Goal: Task Accomplishment & Management: Use online tool/utility

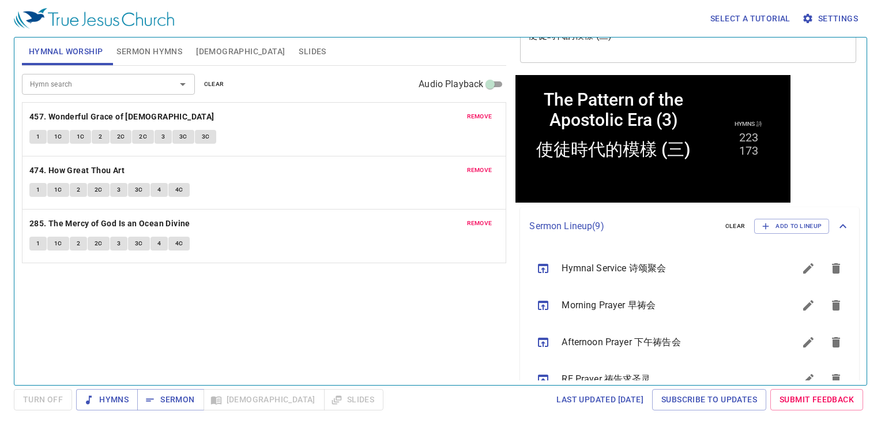
scroll to position [346, 0]
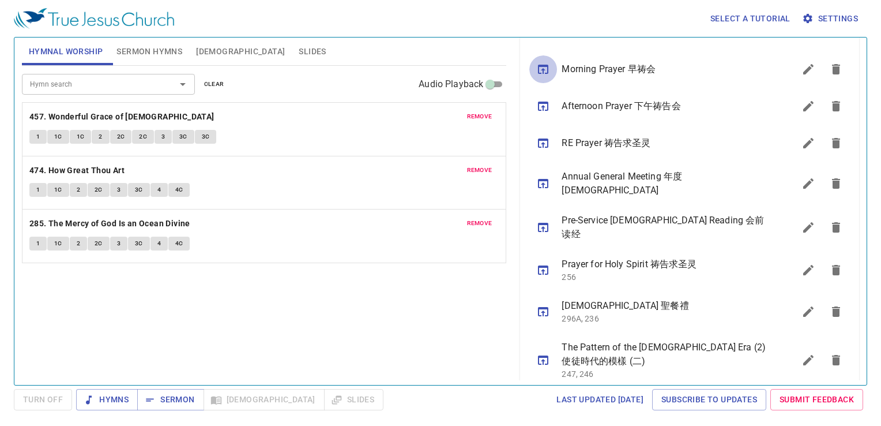
click at [539, 77] on button "sermon lineup list" at bounding box center [543, 69] width 28 height 28
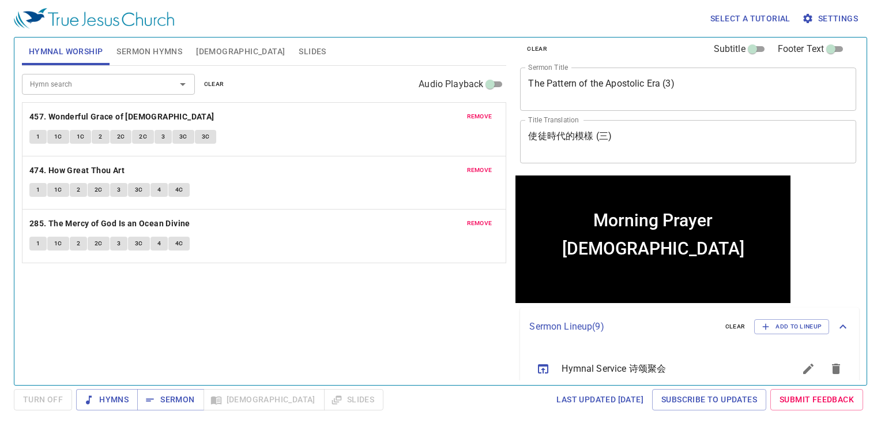
scroll to position [0, 0]
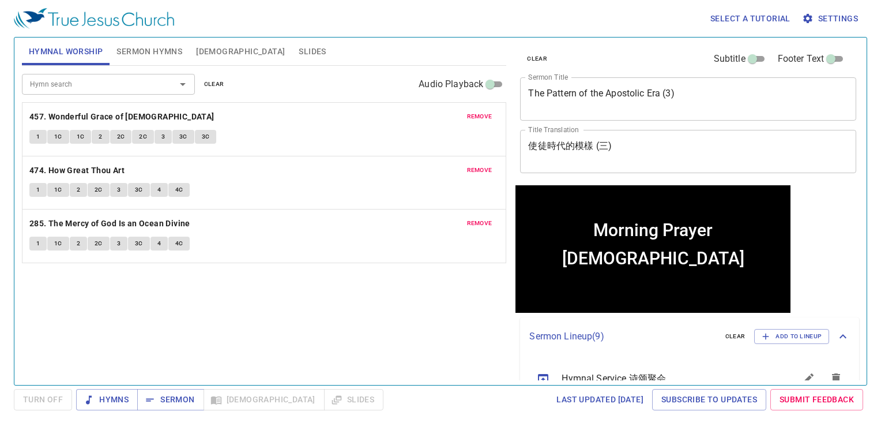
click at [92, 87] on input "Hymn search" at bounding box center [91, 83] width 132 height 13
drag, startPoint x: 152, startPoint y: 48, endPoint x: 108, endPoint y: 85, distance: 57.2
click at [152, 48] on span "Sermon Hymns" at bounding box center [149, 51] width 66 height 14
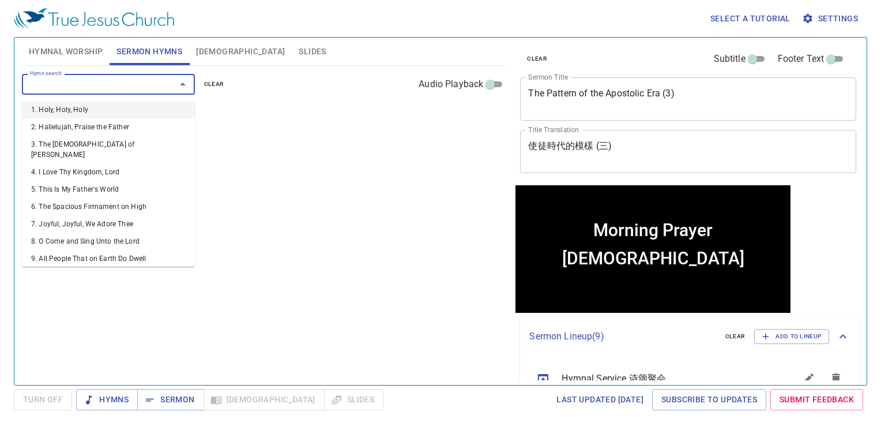
click at [82, 82] on input "Hymn search" at bounding box center [91, 83] width 132 height 13
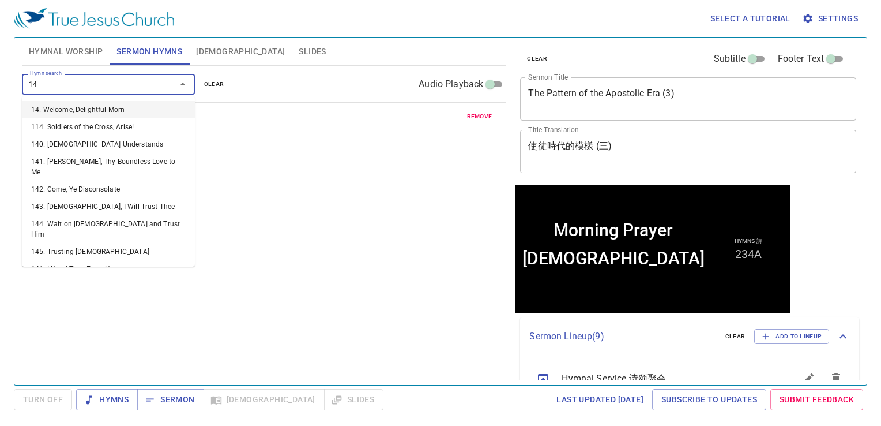
type input "149"
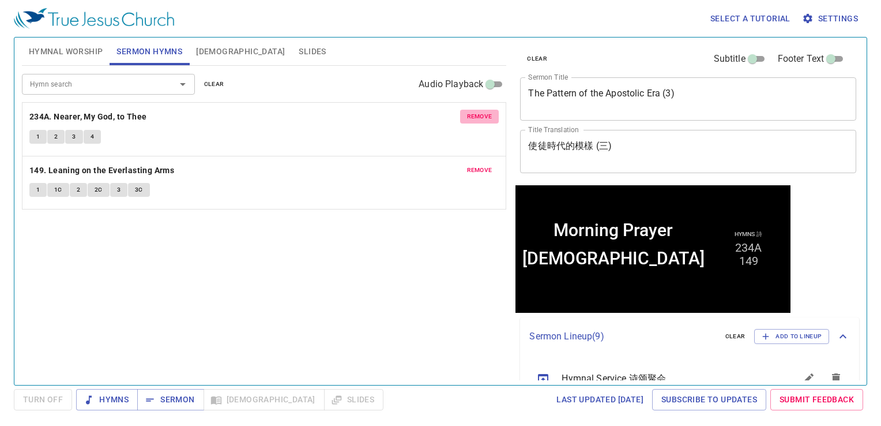
click at [477, 118] on span "remove" at bounding box center [479, 116] width 25 height 10
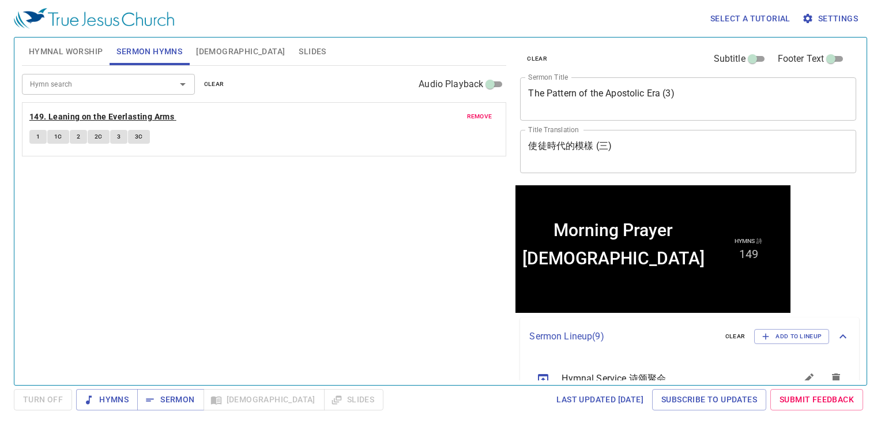
click at [123, 114] on b "149. Leaning on the Everlasting Arms" at bounding box center [101, 117] width 145 height 14
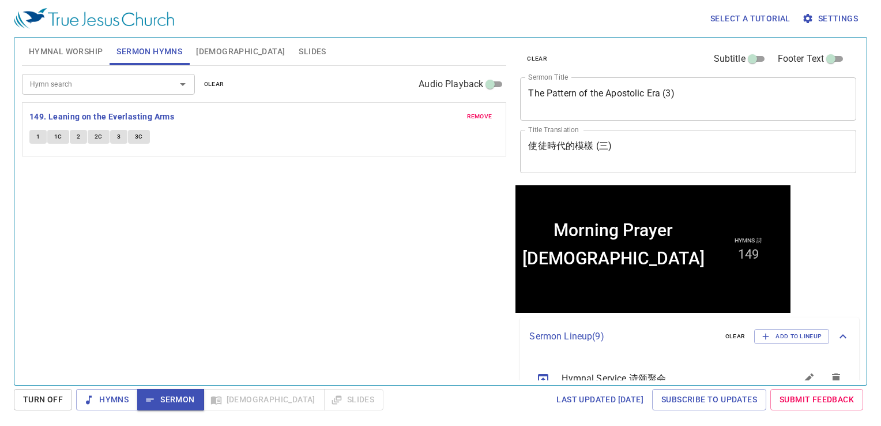
drag, startPoint x: 219, startPoint y: 263, endPoint x: 192, endPoint y: 221, distance: 49.3
click at [192, 221] on div "Hymn search Hymn search clear Audio Playback remove 149. Leaning on the Everlas…" at bounding box center [264, 220] width 485 height 309
click at [74, 137] on button "2" at bounding box center [78, 137] width 17 height 14
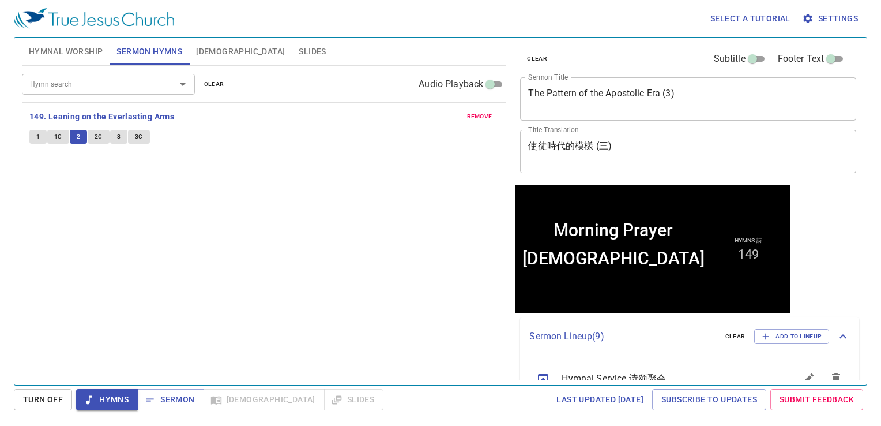
click at [97, 134] on span "2C" at bounding box center [99, 136] width 8 height 10
drag, startPoint x: 128, startPoint y: 133, endPoint x: 135, endPoint y: 133, distance: 6.9
click at [135, 133] on div "1 1C 2 2C 3 3C" at bounding box center [264, 138] width 470 height 17
drag, startPoint x: 135, startPoint y: 133, endPoint x: 119, endPoint y: 132, distance: 15.6
click at [129, 133] on button "3C" at bounding box center [139, 137] width 22 height 14
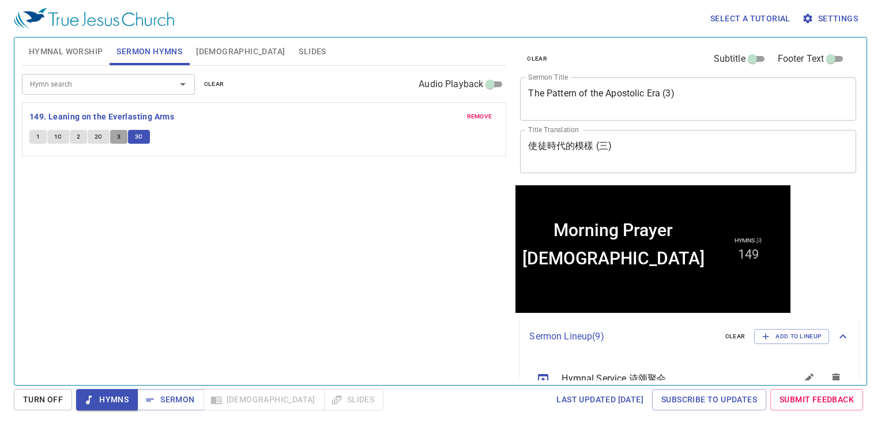
click at [111, 131] on button "3" at bounding box center [118, 137] width 17 height 14
click at [219, 52] on button "[DEMOGRAPHIC_DATA]" at bounding box center [240, 51] width 103 height 28
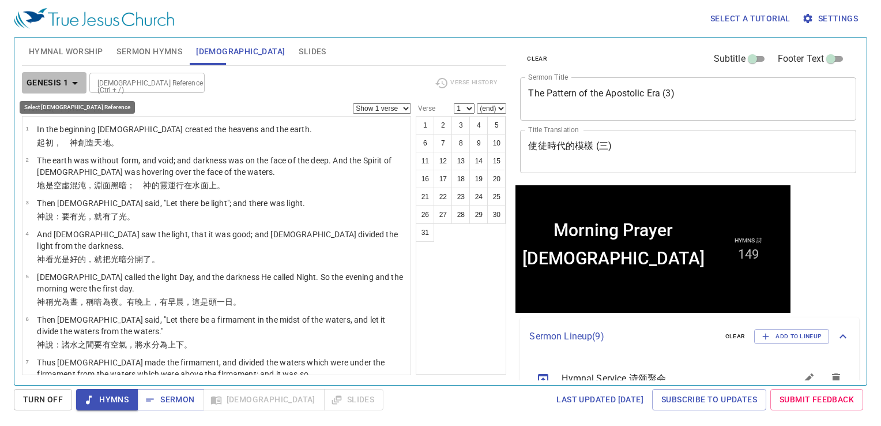
click at [54, 80] on b "Genesis 1" at bounding box center [48, 83] width 42 height 14
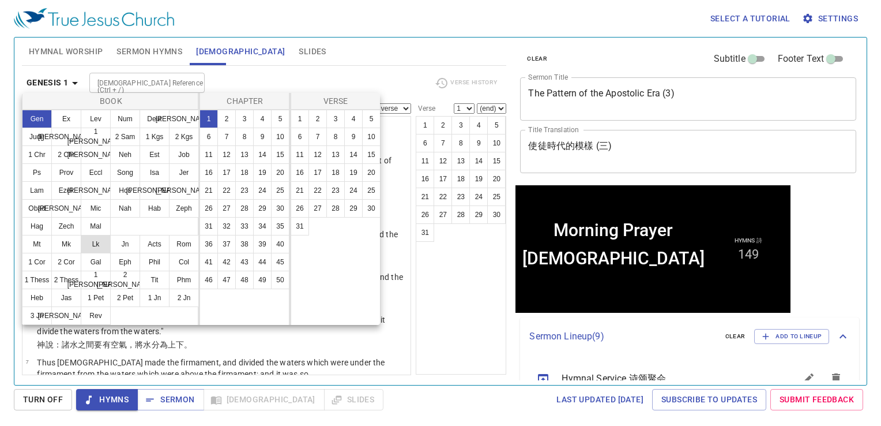
drag, startPoint x: 66, startPoint y: 246, endPoint x: 100, endPoint y: 237, distance: 34.5
click at [66, 245] on button "Mk" at bounding box center [66, 244] width 30 height 18
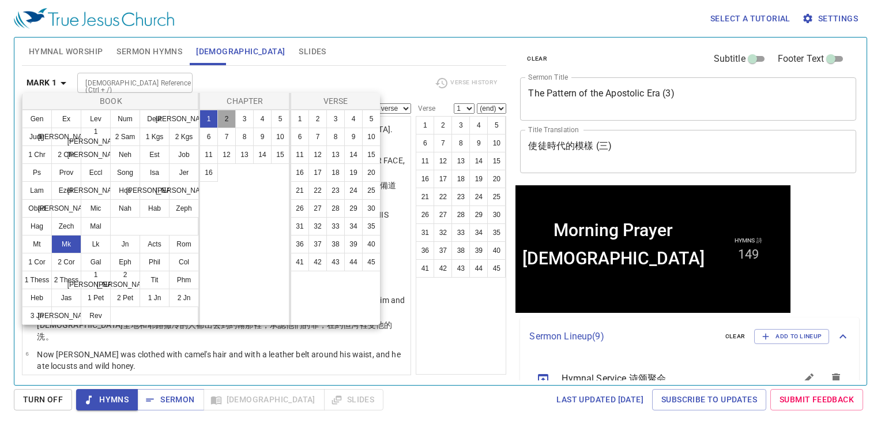
click at [218, 112] on button "2" at bounding box center [226, 119] width 18 height 18
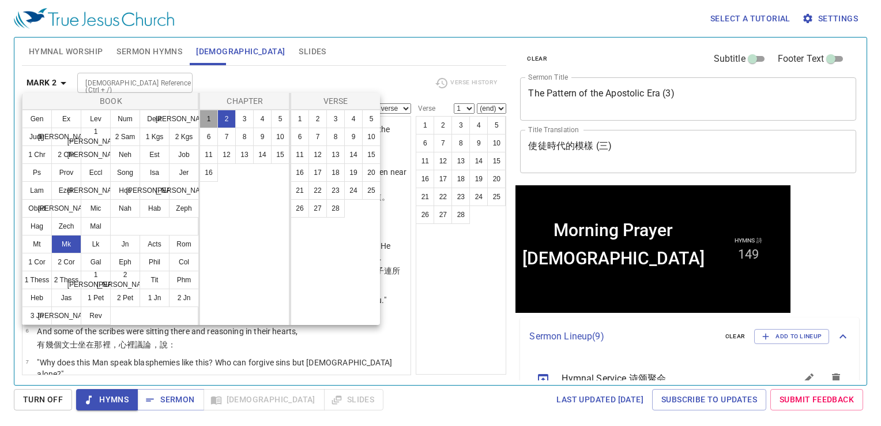
click at [209, 119] on button "1" at bounding box center [209, 119] width 18 height 18
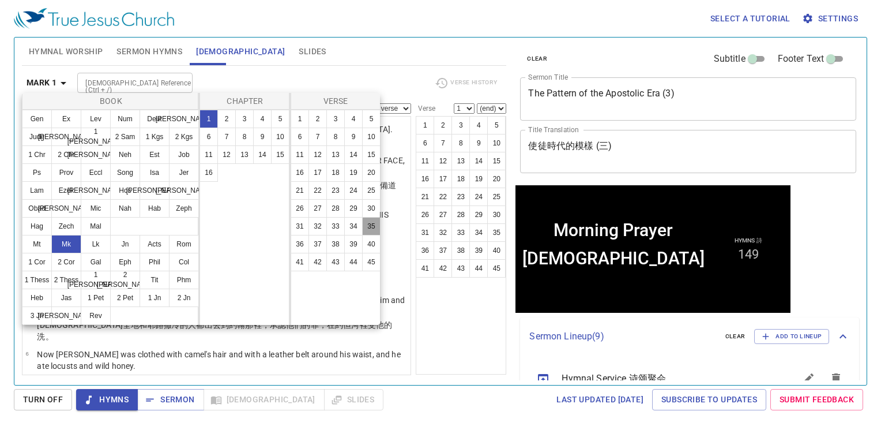
click at [368, 221] on button "35" at bounding box center [371, 226] width 18 height 18
select select "35"
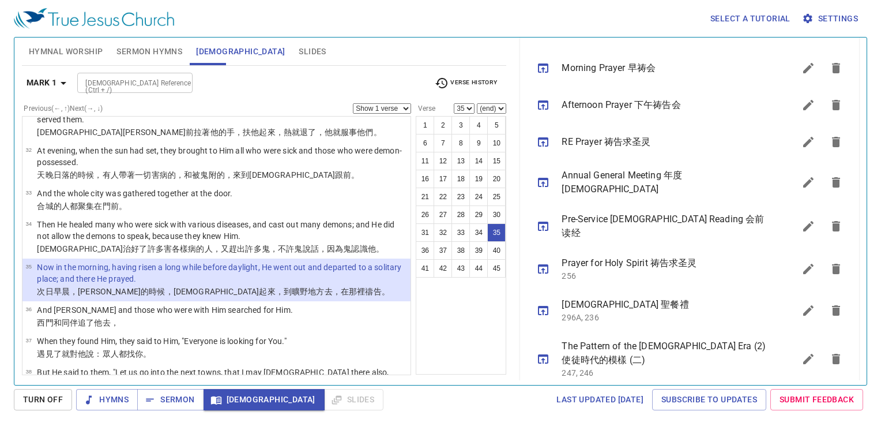
scroll to position [348, 0]
click at [802, 351] on icon "sermon lineup list" at bounding box center [809, 358] width 14 height 14
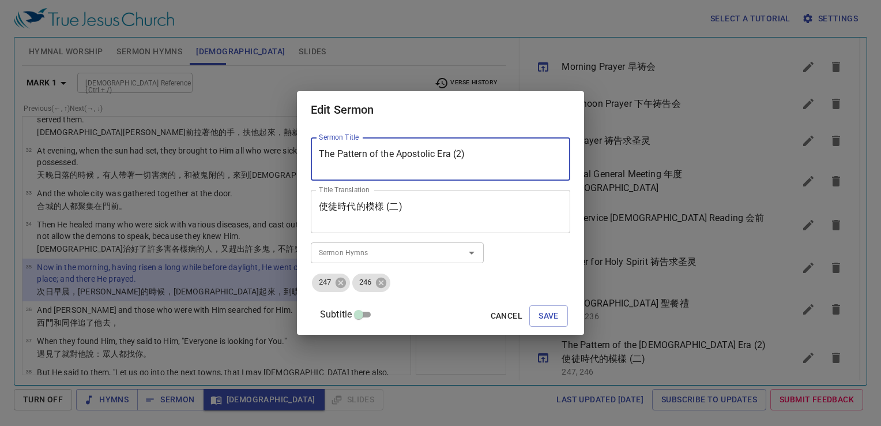
drag, startPoint x: 473, startPoint y: 155, endPoint x: 490, endPoint y: 196, distance: 44.2
click at [475, 157] on textarea "The Pattern of the Apostolic Era (2)" at bounding box center [440, 159] width 243 height 22
type textarea "The Pattern of the Apostolic Era (4)"
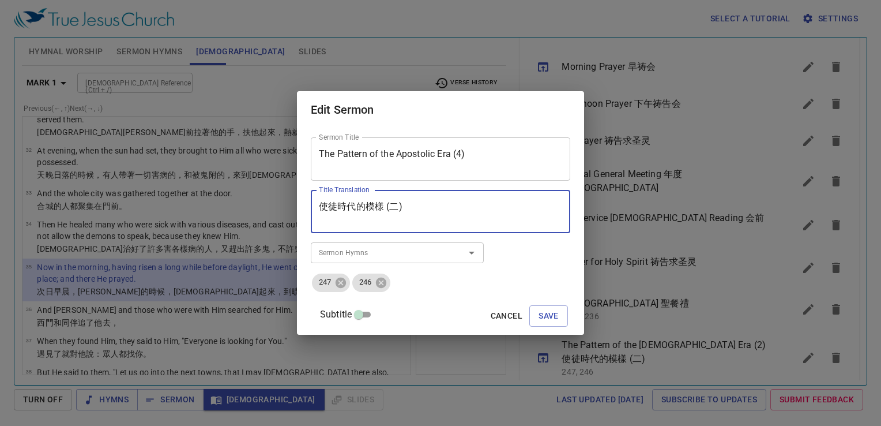
click at [411, 204] on textarea "使徒時代的模樣 (二)" at bounding box center [440, 212] width 243 height 22
paste textarea "四"
type textarea "使徒時代的模樣 (四)"
click at [539, 318] on span "Save" at bounding box center [549, 316] width 20 height 14
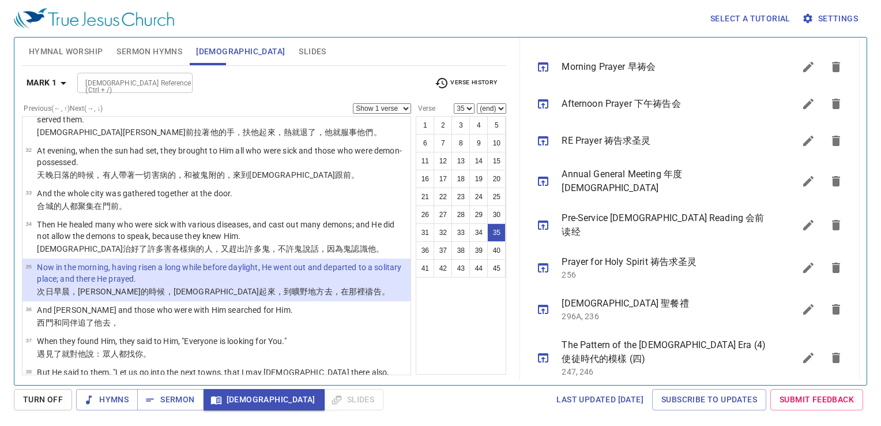
click at [802, 351] on icon "sermon lineup list" at bounding box center [809, 358] width 14 height 14
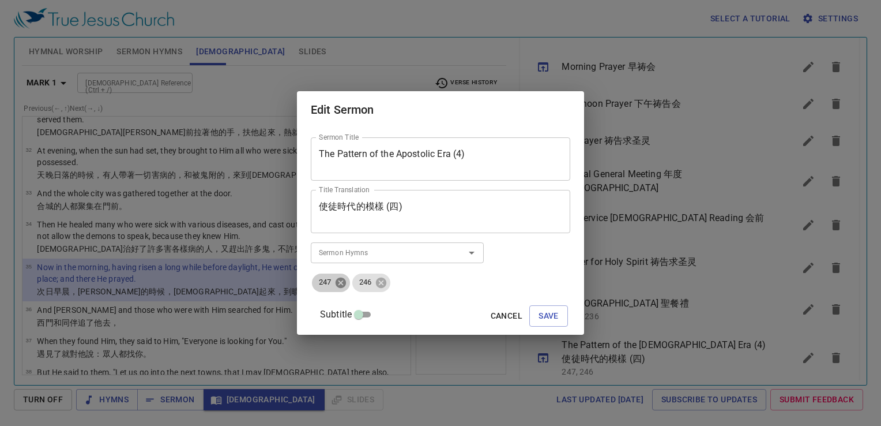
click at [347, 280] on icon at bounding box center [340, 282] width 13 height 13
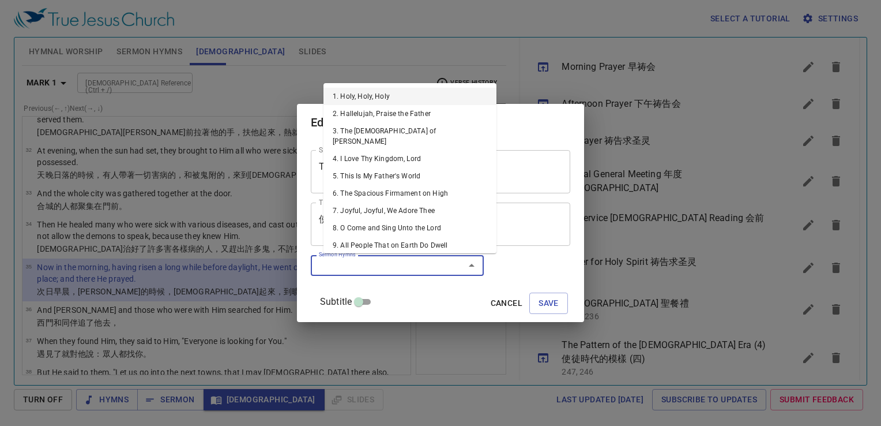
click at [356, 258] on input "Sermon Hymns" at bounding box center [380, 264] width 132 height 13
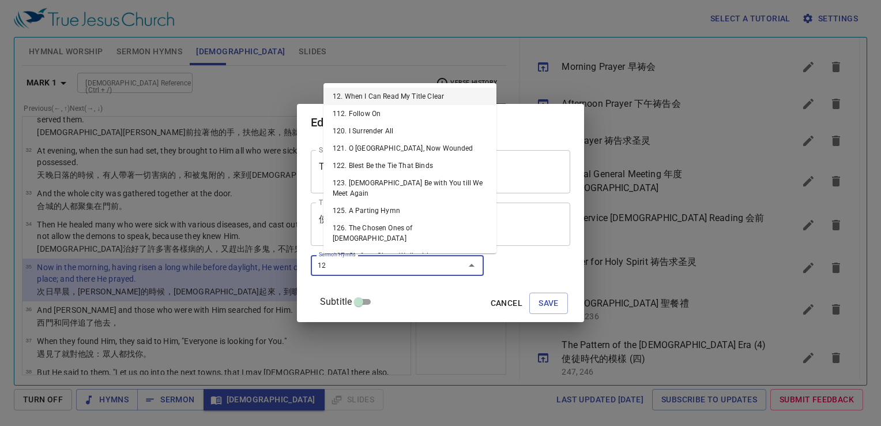
type input "129"
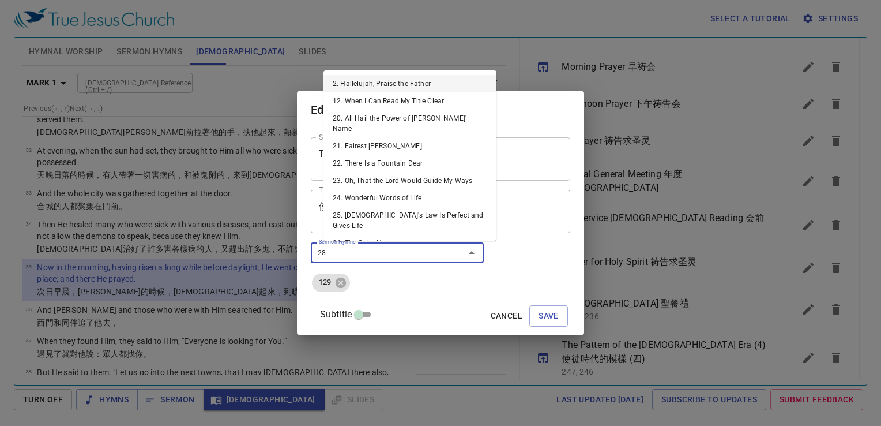
type input "288"
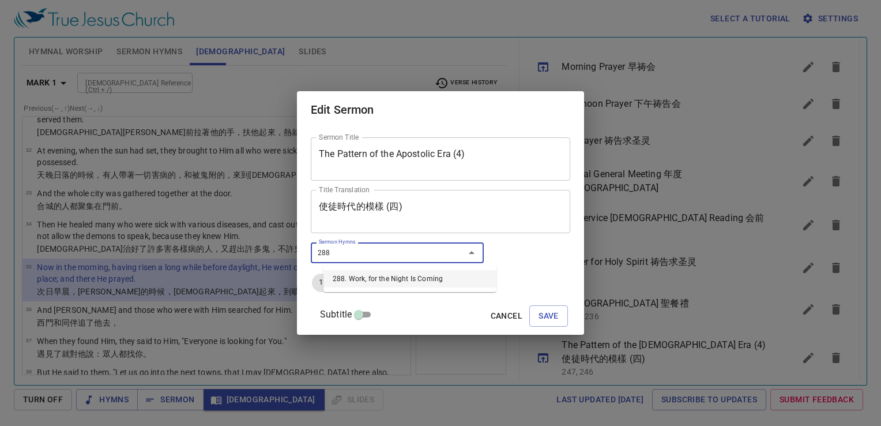
click at [429, 278] on li "288. Work, for the Night Is Coming" at bounding box center [410, 278] width 173 height 17
click at [539, 318] on span "Save" at bounding box center [549, 316] width 20 height 14
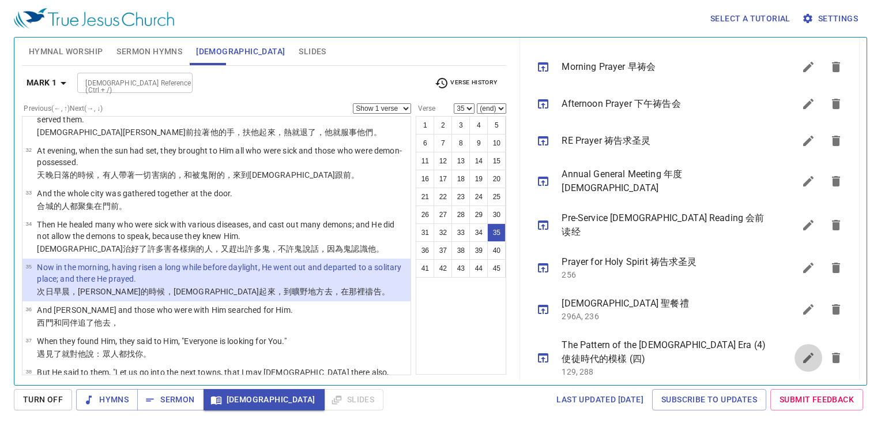
click at [803, 352] on icon "sermon lineup list" at bounding box center [808, 357] width 10 height 10
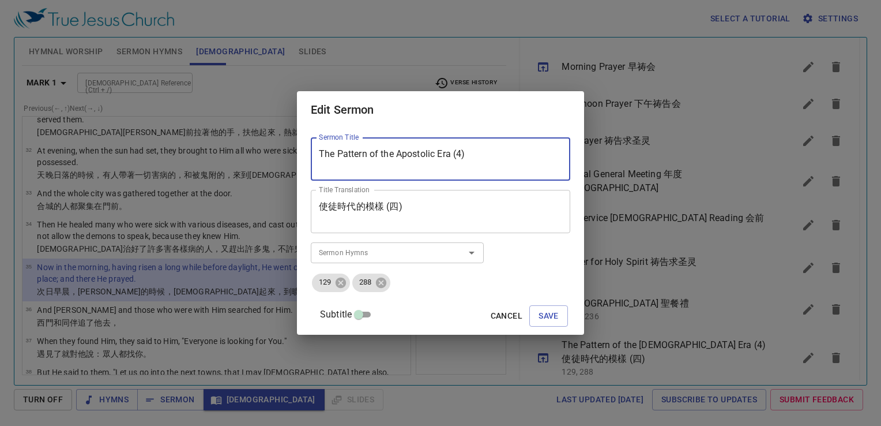
drag, startPoint x: 512, startPoint y: 149, endPoint x: 282, endPoint y: 185, distance: 232.9
click at [283, 185] on div "Edit Sermon Sermon Title The Pattern of the Apostolic Era (4) Sermon Title Titl…" at bounding box center [440, 213] width 881 height 426
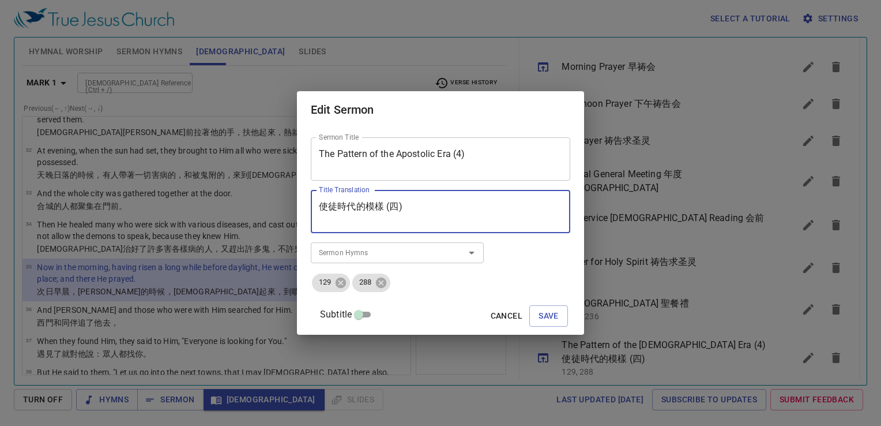
drag, startPoint x: 434, startPoint y: 203, endPoint x: 307, endPoint y: 218, distance: 127.2
click at [307, 219] on div "Edit Sermon Sermon Title The Pattern of the Apostolic Era (4) Sermon Title Titl…" at bounding box center [440, 213] width 881 height 426
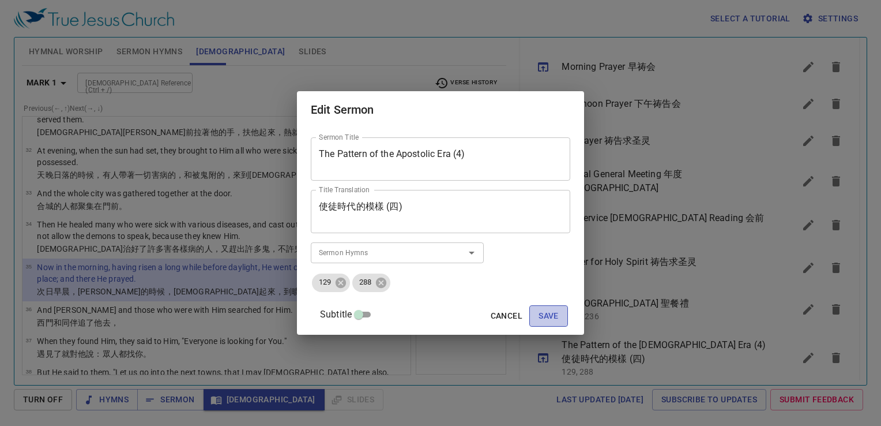
click at [540, 312] on span "Save" at bounding box center [549, 316] width 20 height 14
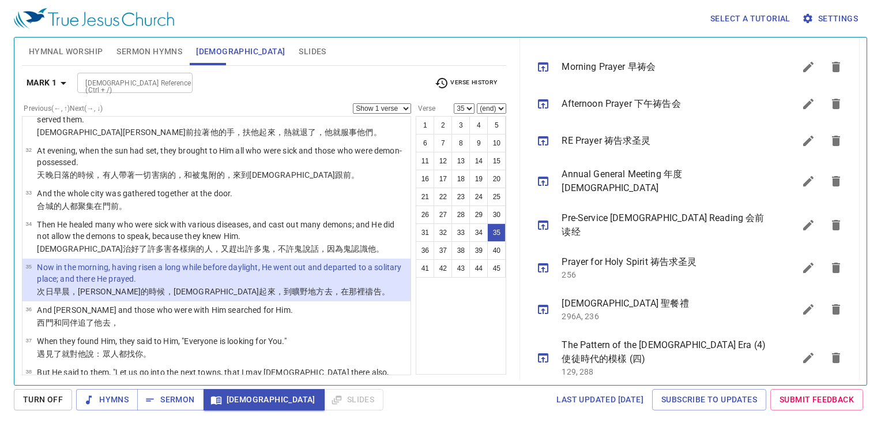
click at [447, 309] on div "1 2 3 4 5 6 7 8 9 10 11 12 13 14 15 16 17 18 19 20 21 22 23 24 25 26 27 28 29 3…" at bounding box center [461, 245] width 91 height 258
click at [63, 82] on icon "button" at bounding box center [64, 83] width 6 height 3
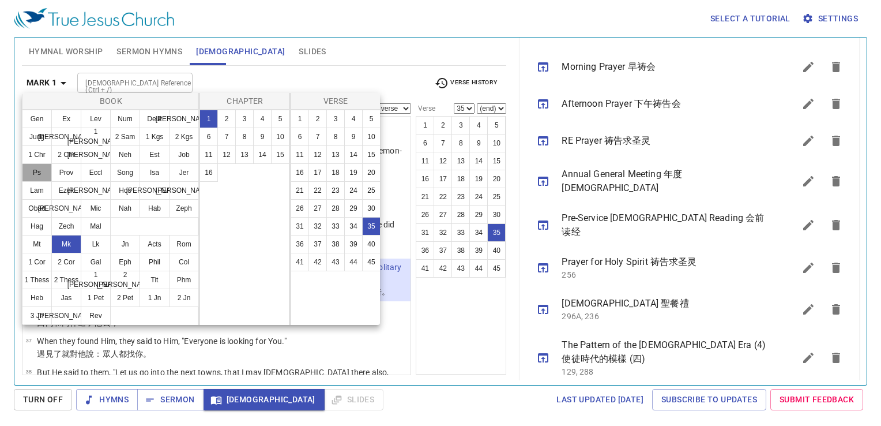
click at [35, 174] on button "Ps" at bounding box center [37, 172] width 30 height 18
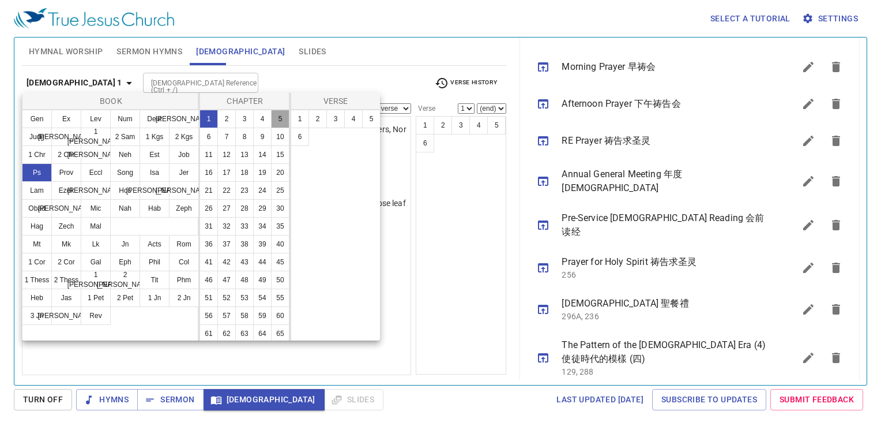
click at [271, 128] on button "5" at bounding box center [280, 119] width 18 height 18
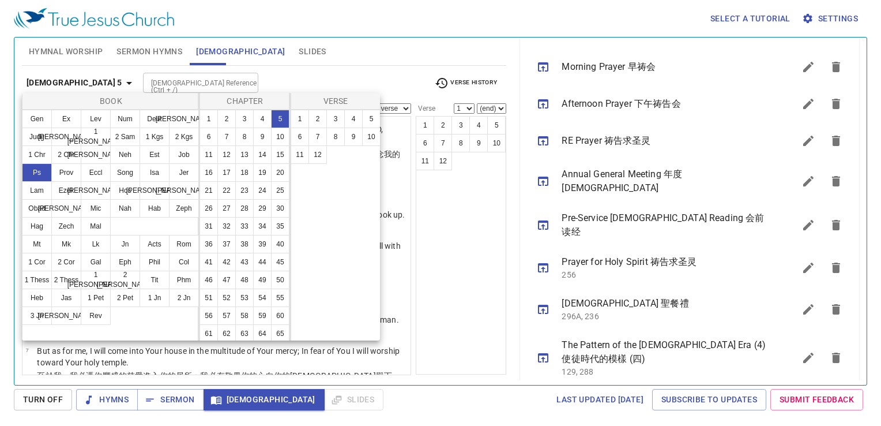
click at [337, 209] on div "1 2 3 4 5 6 7 8 9 10 11 12" at bounding box center [336, 225] width 91 height 231
click at [330, 121] on button "3" at bounding box center [335, 119] width 18 height 18
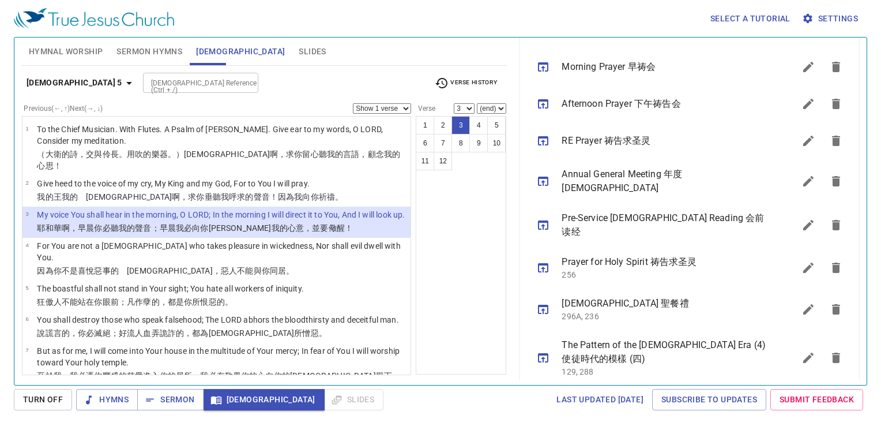
click at [461, 209] on div "1 2 3 4 5 6 7 8 9 10 11 12" at bounding box center [461, 245] width 91 height 258
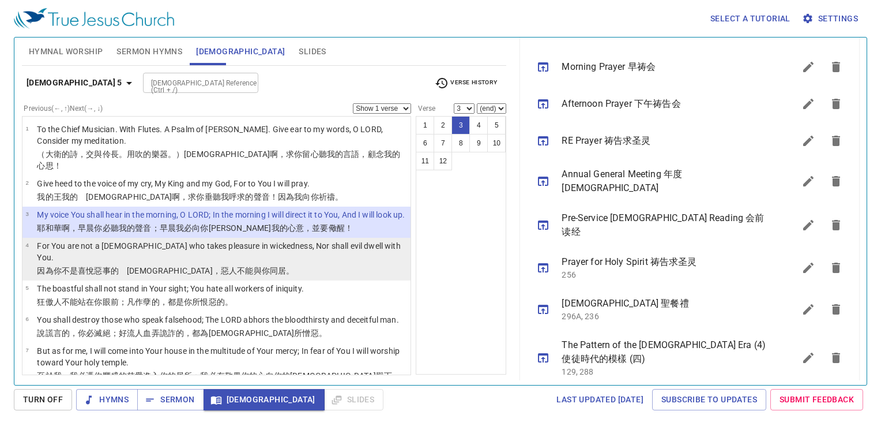
click at [292, 265] on td "因為你不是喜悅 惡事 的　神 ，惡人 不能與你同居 。" at bounding box center [222, 271] width 370 height 13
select select "4"
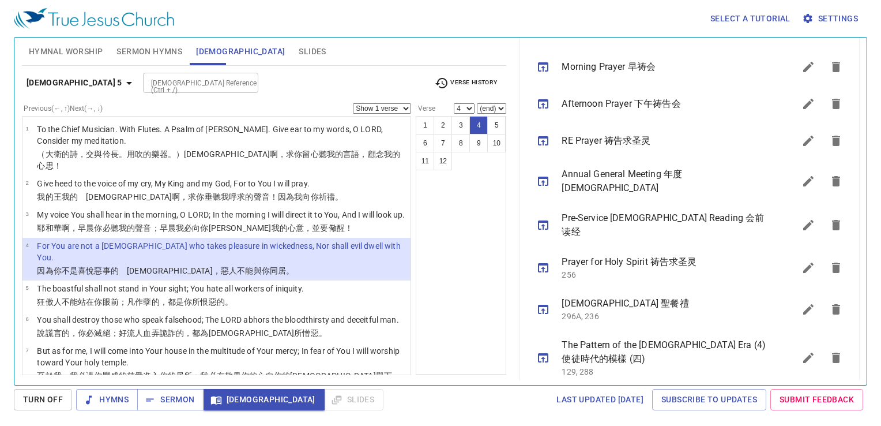
click at [453, 274] on div "1 2 3 4 5 6 7 8 9 10 11 12" at bounding box center [461, 245] width 91 height 258
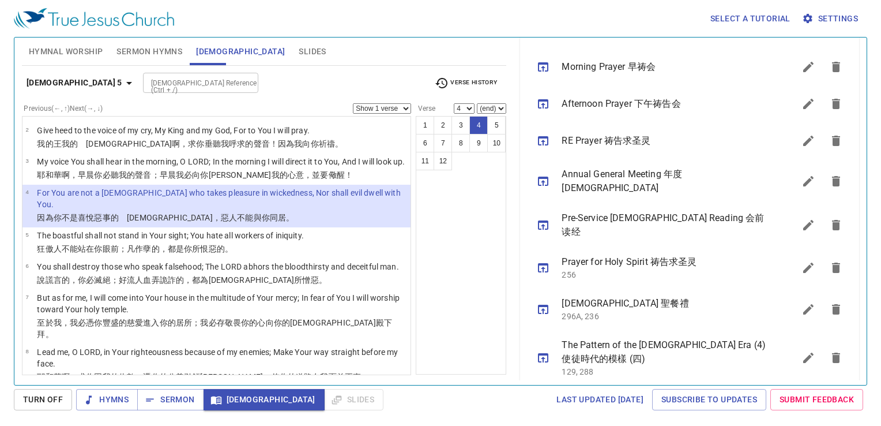
scroll to position [58, 0]
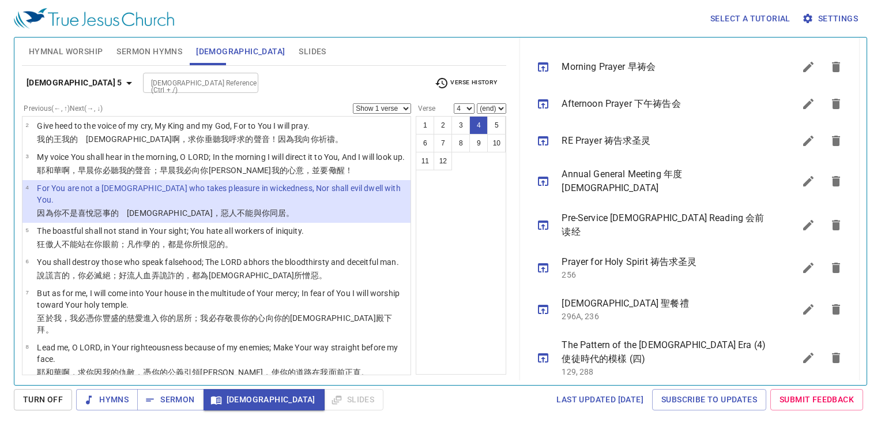
click at [399, 108] on select "Show 1 verse Show 2 verses Show 3 verses Show 4 verses Show 5 verses" at bounding box center [382, 108] width 58 height 10
select select "2"
click at [353, 103] on select "Show 1 verse Show 2 verses Show 3 verses Show 4 verses Show 5 verses" at bounding box center [382, 108] width 58 height 10
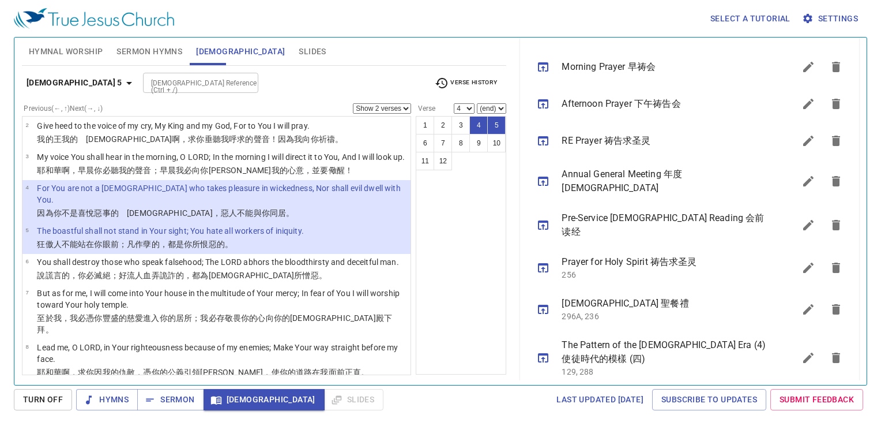
drag, startPoint x: 480, startPoint y: 290, endPoint x: 475, endPoint y: 289, distance: 5.8
click at [479, 290] on div "1 2 3 4 5 6 7 8 9 10 11 12" at bounding box center [461, 245] width 91 height 258
click at [299, 52] on span "Slides" at bounding box center [312, 51] width 27 height 14
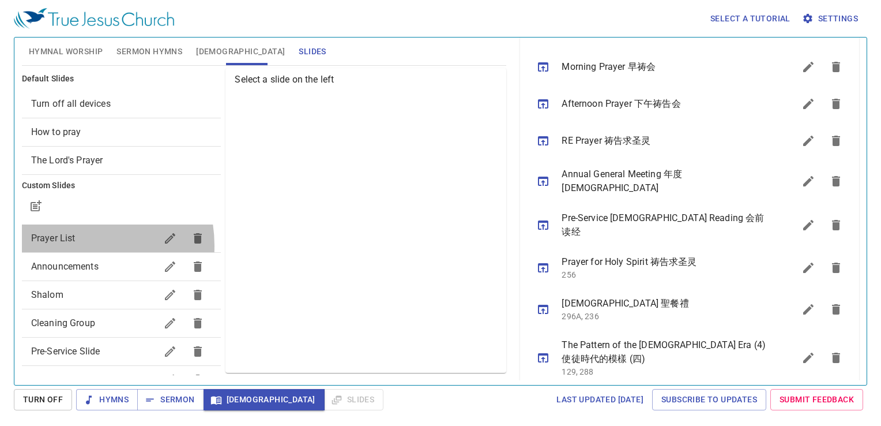
click at [67, 246] on div "Prayer List" at bounding box center [122, 238] width 200 height 28
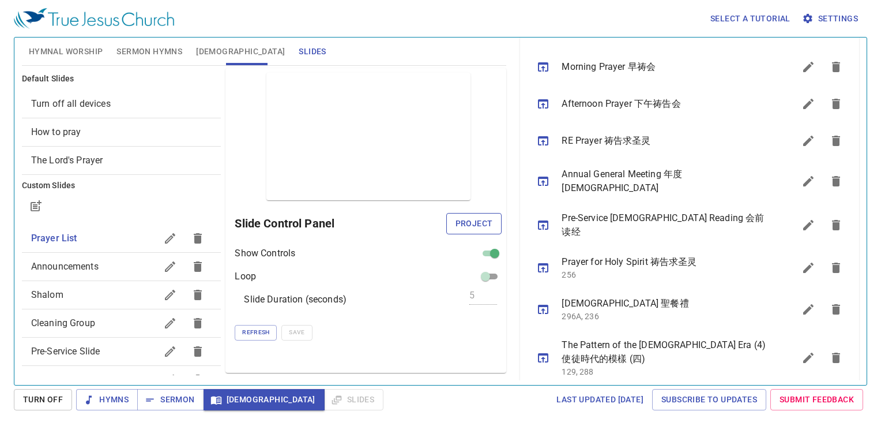
click at [481, 225] on span "Project" at bounding box center [474, 223] width 37 height 14
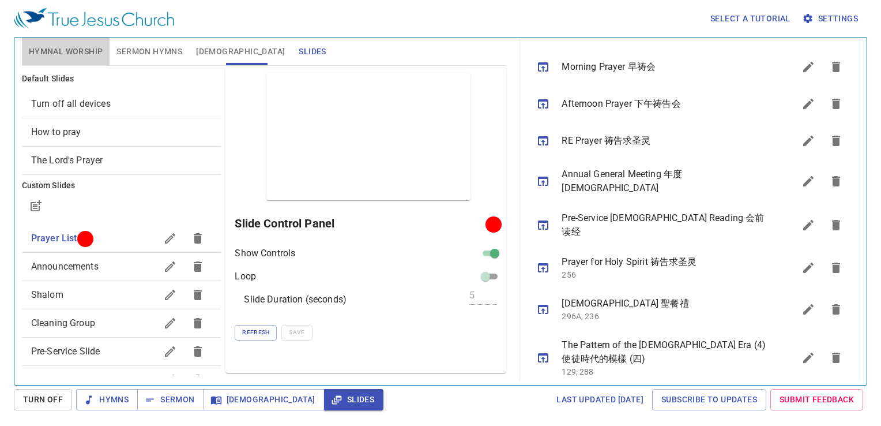
click at [88, 55] on span "Hymnal Worship" at bounding box center [66, 51] width 74 height 14
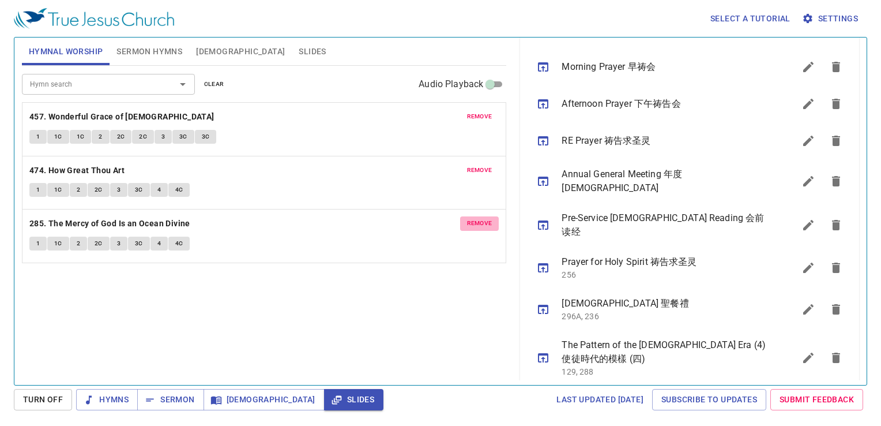
click at [476, 224] on span "remove" at bounding box center [479, 223] width 25 height 10
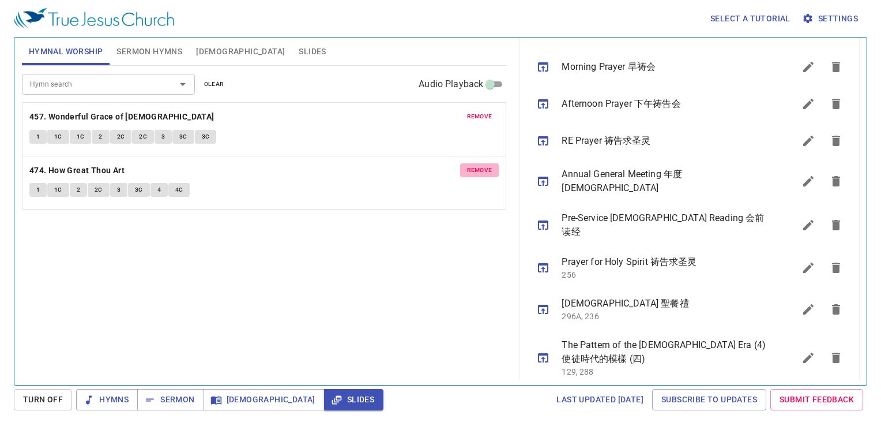
drag, startPoint x: 478, startPoint y: 174, endPoint x: 477, endPoint y: 129, distance: 45.0
click at [477, 165] on span "remove" at bounding box center [479, 170] width 25 height 10
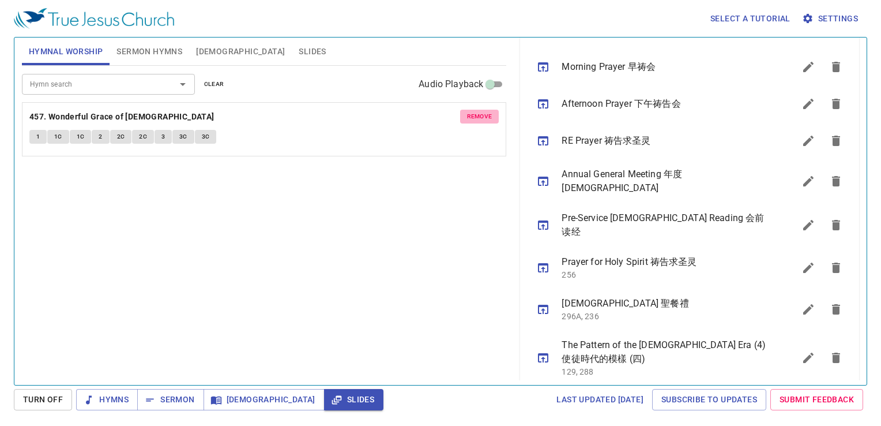
click at [476, 113] on span "remove" at bounding box center [479, 116] width 25 height 10
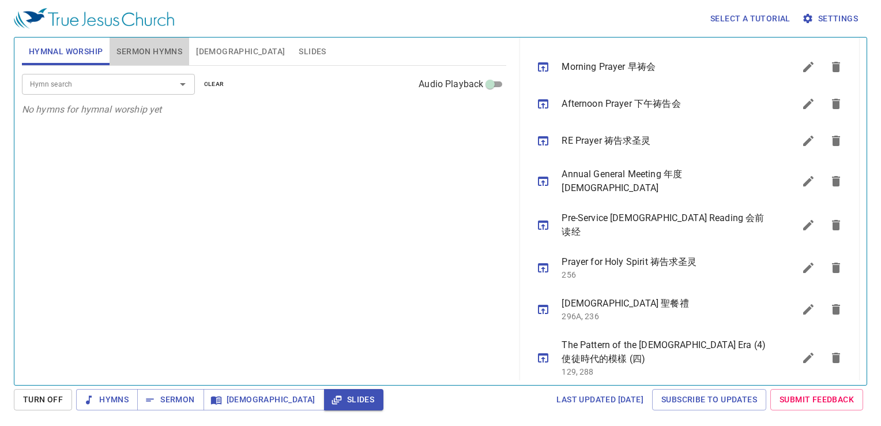
click at [148, 52] on span "Sermon Hymns" at bounding box center [149, 51] width 66 height 14
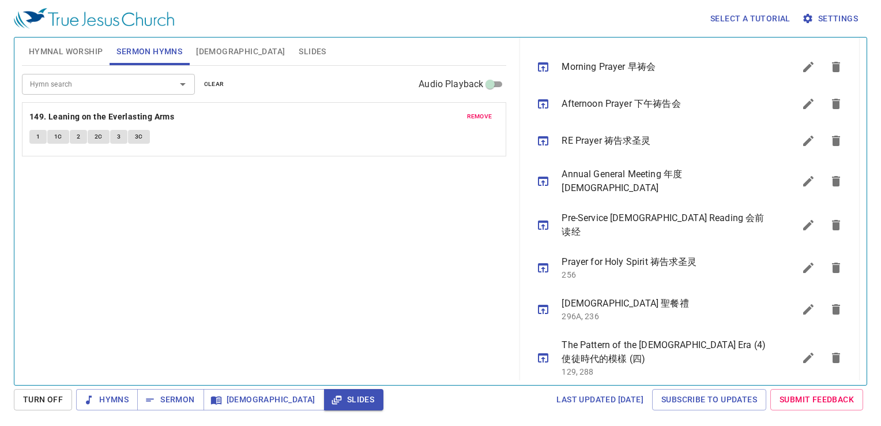
drag, startPoint x: 392, startPoint y: 233, endPoint x: 398, endPoint y: 232, distance: 6.4
click at [397, 232] on div "Hymn search Hymn search clear Audio Playback remove 149. Leaning on the Everlas…" at bounding box center [264, 220] width 485 height 309
click at [90, 57] on span "Hymnal Worship" at bounding box center [66, 51] width 74 height 14
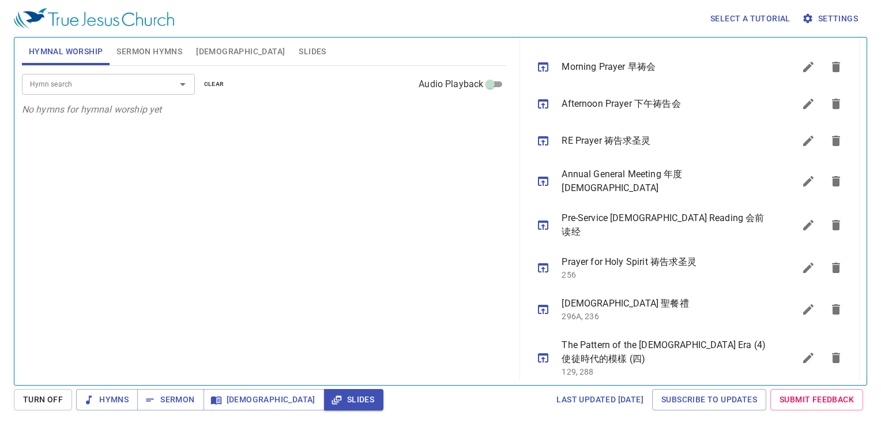
click at [160, 82] on div at bounding box center [175, 84] width 30 height 16
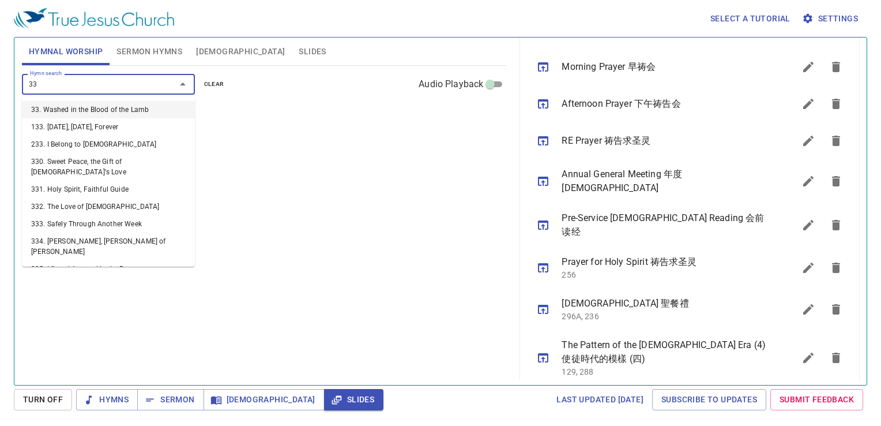
type input "332"
type input "333"
type input "335"
type input "336"
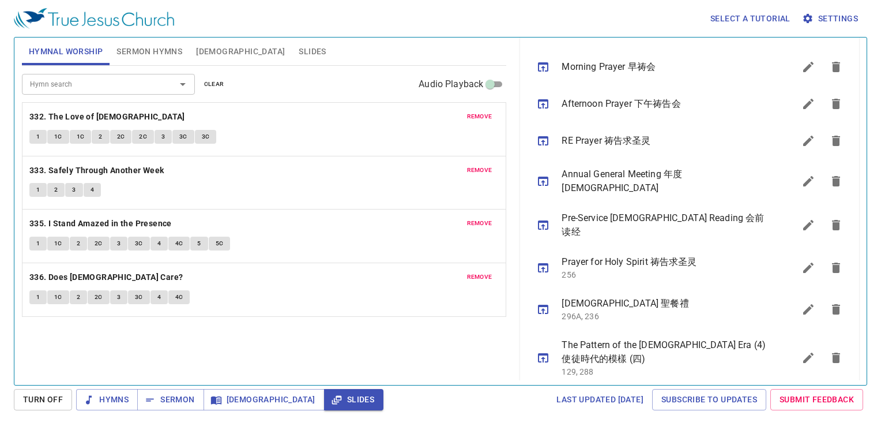
click at [212, 362] on div "Hymn search Hymn search clear Audio Playback remove 332. The Love of God 1 1C 1…" at bounding box center [264, 220] width 485 height 309
drag, startPoint x: 235, startPoint y: 366, endPoint x: 239, endPoint y: 359, distance: 7.5
click at [236, 364] on div "Hymn search Hymn search clear Audio Playback remove 332. The Love of God 1 1C 1…" at bounding box center [264, 220] width 485 height 309
click at [249, 329] on div "Hymn search Hymn search clear Audio Playback remove 332. The Love of God 1 1C 1…" at bounding box center [264, 220] width 485 height 309
click at [439, 368] on div "Hymn search Hymn search clear Audio Playback remove 332. The Love of God 1 1C 1…" at bounding box center [264, 220] width 485 height 309
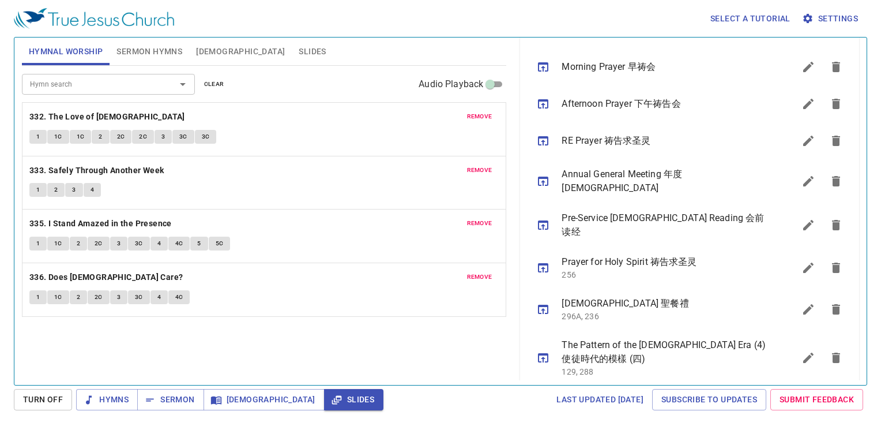
click at [443, 362] on div "Hymn search Hymn search clear Audio Playback remove 332. The Love of God 1 1C 1…" at bounding box center [264, 220] width 485 height 309
click at [437, 357] on div "Hymn search Hymn search clear Audio Playback remove 332. The Love of God 1 1C 1…" at bounding box center [264, 220] width 485 height 309
click at [415, 342] on div "Hymn search Hymn search clear Audio Playback remove 332. The Love of God 1 1C 1…" at bounding box center [264, 220] width 485 height 309
click at [479, 348] on div "Hymn search Hymn search clear Audio Playback remove 332. The Love of God 1 1C 1…" at bounding box center [264, 220] width 485 height 309
click at [512, 355] on div "clear Subtitle Footer Text Sermon Title Morning Prayer x Sermon Title Title Tra…" at bounding box center [687, 206] width 353 height 347
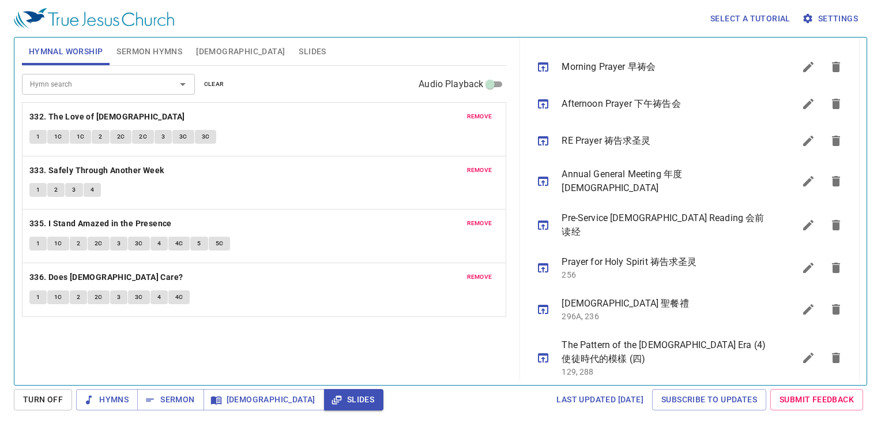
click at [345, 355] on div "Hymn search Hymn search clear Audio Playback remove 332. The Love of God 1 1C 1…" at bounding box center [264, 220] width 485 height 309
click at [285, 299] on div "1 1C 2 2C 3 3C 4 4C" at bounding box center [264, 298] width 470 height 17
click at [711, 338] on span "The Pattern of the [DEMOGRAPHIC_DATA] Era (4) 使徒時代的模樣 (四)" at bounding box center [664, 352] width 205 height 28
click at [548, 351] on icon "sermon lineup list" at bounding box center [543, 358] width 14 height 14
click at [135, 41] on button "Sermon Hymns" at bounding box center [150, 51] width 80 height 28
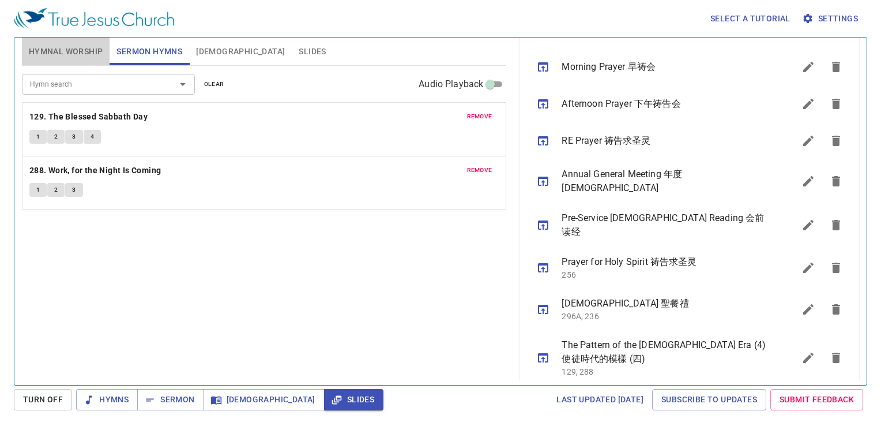
click at [90, 48] on span "Hymnal Worship" at bounding box center [66, 51] width 74 height 14
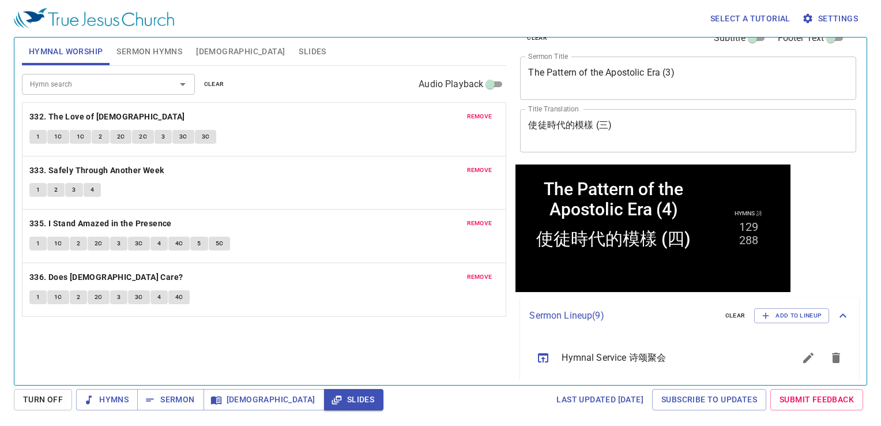
scroll to position [2, 0]
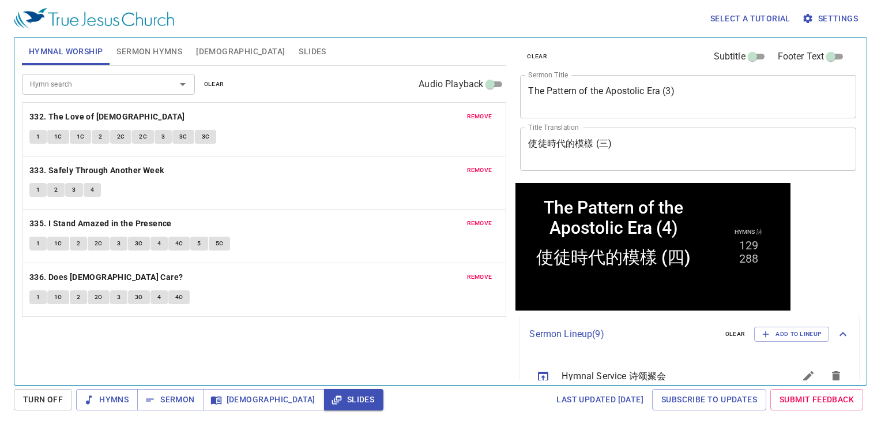
click at [134, 50] on span "Sermon Hymns" at bounding box center [149, 51] width 66 height 14
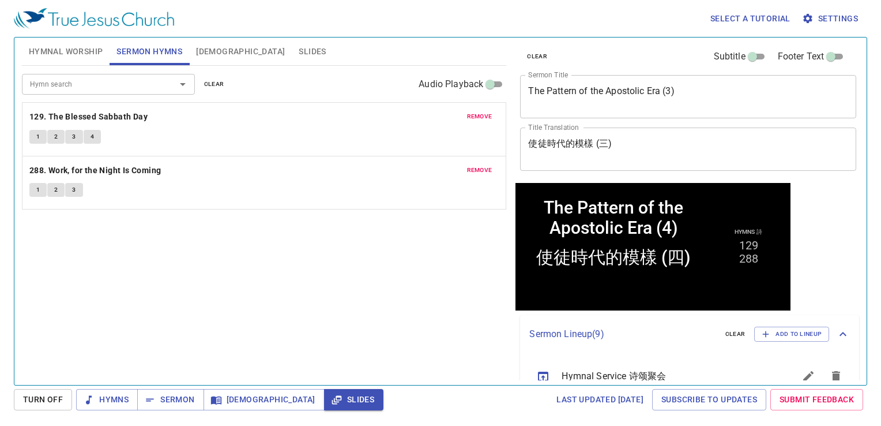
click at [72, 61] on button "Hymnal Worship" at bounding box center [66, 51] width 88 height 28
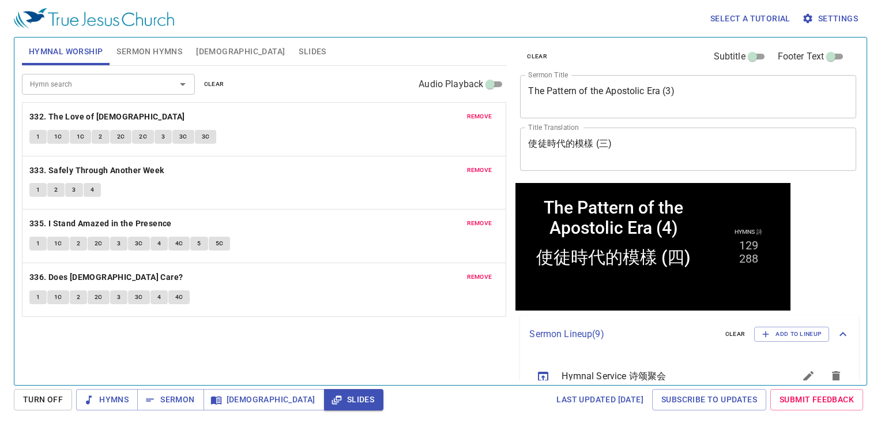
click at [224, 353] on div "Hymn search Hymn search clear Audio Playback remove 332. The Love of God 1 1C 1…" at bounding box center [264, 220] width 485 height 309
click at [462, 10] on div "Select a tutorial Settings" at bounding box center [438, 18] width 849 height 37
click at [107, 385] on div "Select a tutorial Settings Hymnal Worship Sermon Hymns Bible Slides Hymn search…" at bounding box center [440, 213] width 881 height 426
drag, startPoint x: 112, startPoint y: 403, endPoint x: 111, endPoint y: 412, distance: 9.9
click at [112, 401] on span "Hymns" at bounding box center [106, 399] width 43 height 14
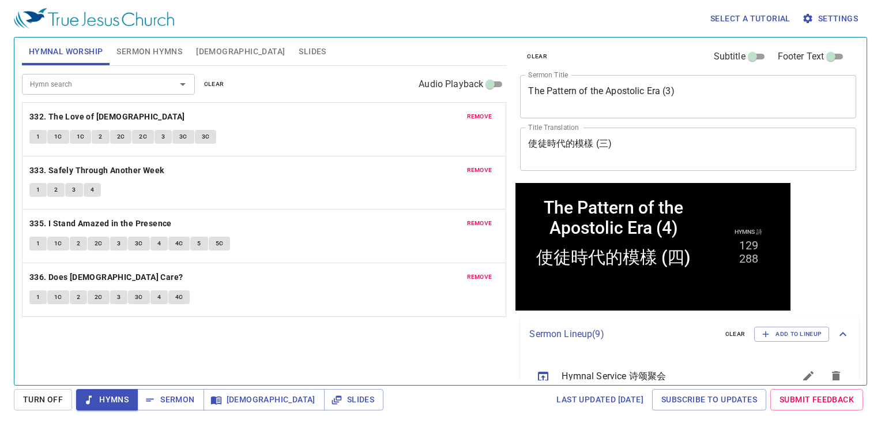
click at [39, 137] on span "1" at bounding box center [37, 136] width 3 height 10
click at [198, 347] on div "Hymn search Hymn search clear Audio Playback remove 332. The Love of God 1 1C 1…" at bounding box center [264, 220] width 485 height 309
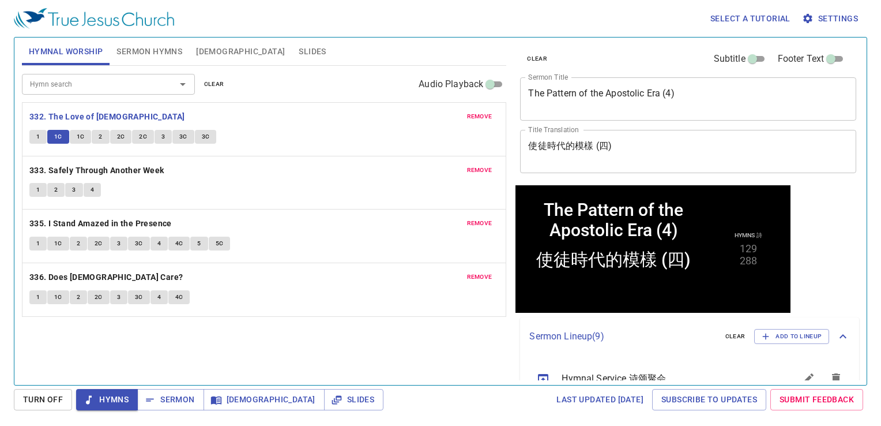
scroll to position [2, 0]
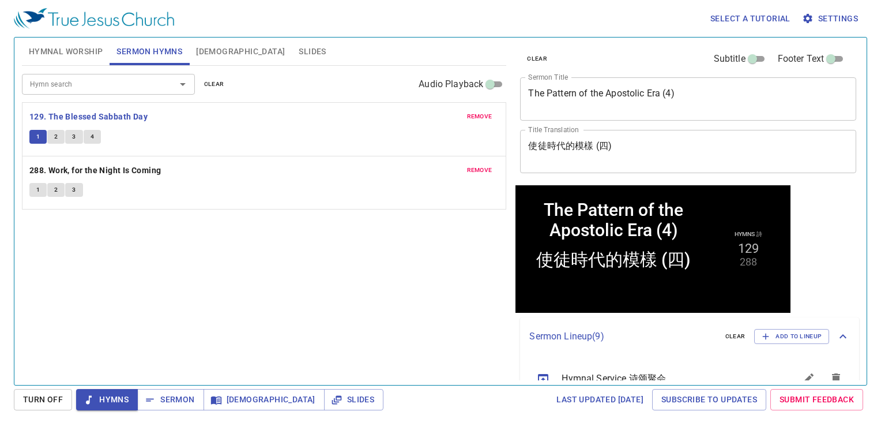
scroll to position [2, 0]
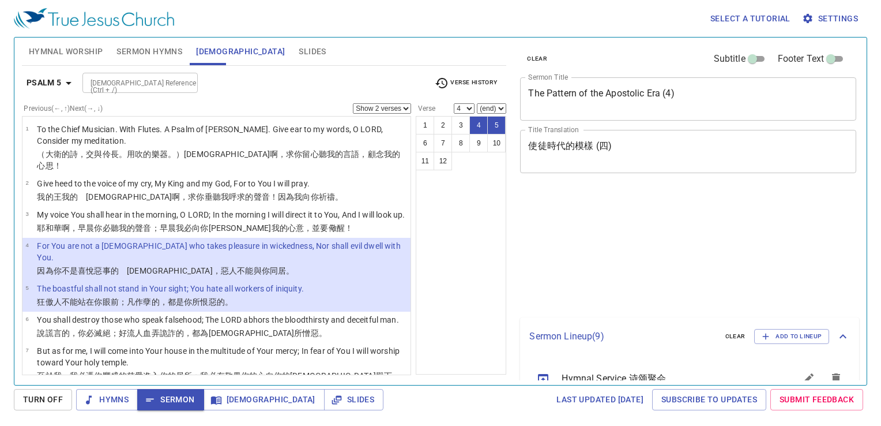
select select "2"
select select "4"
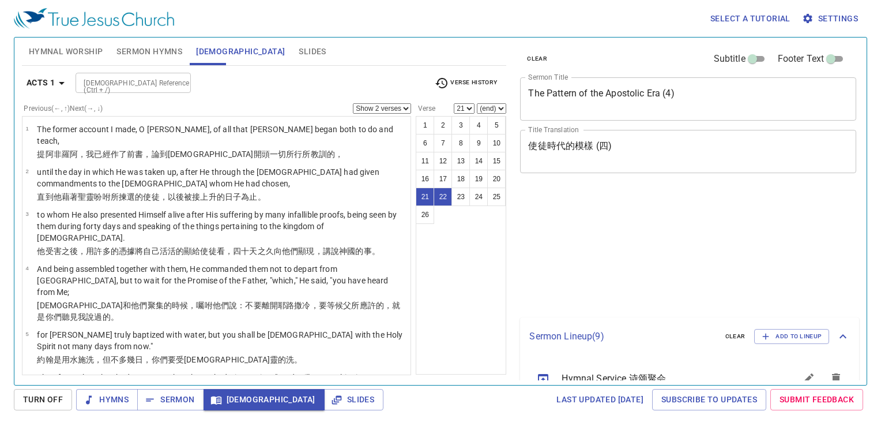
select select "2"
select select "21"
select select "2"
select select "21"
select select "2"
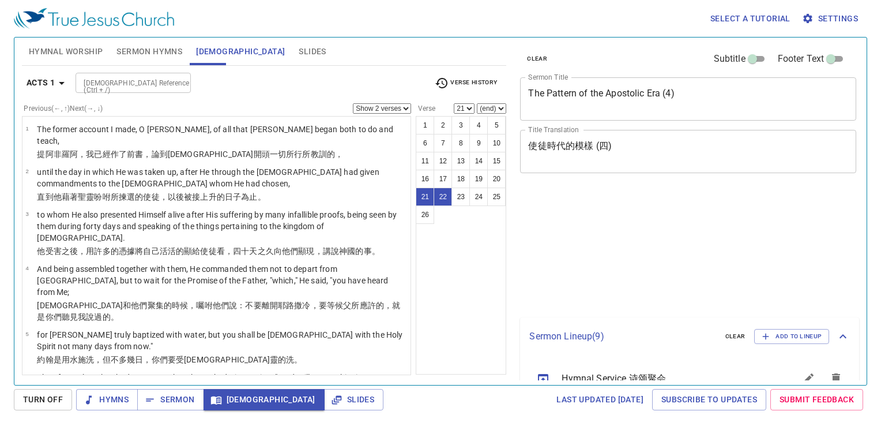
select select "21"
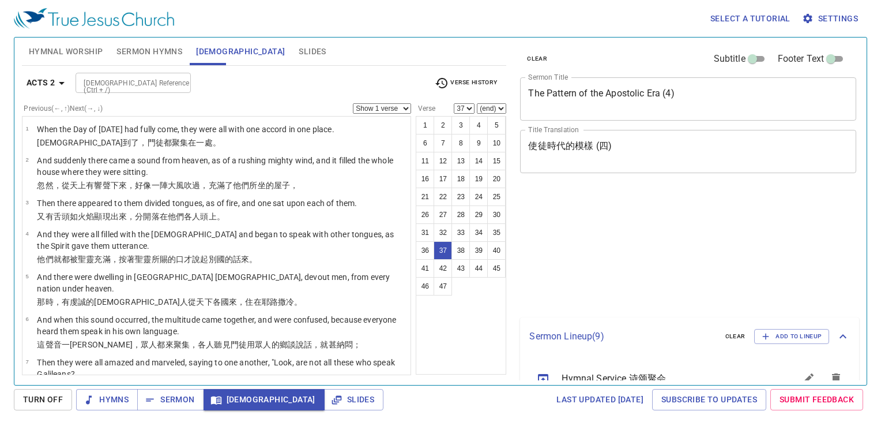
select select "37"
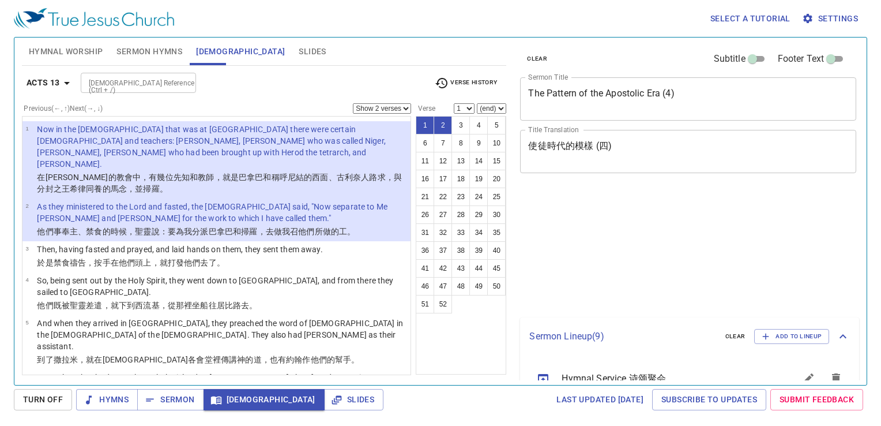
select select "2"
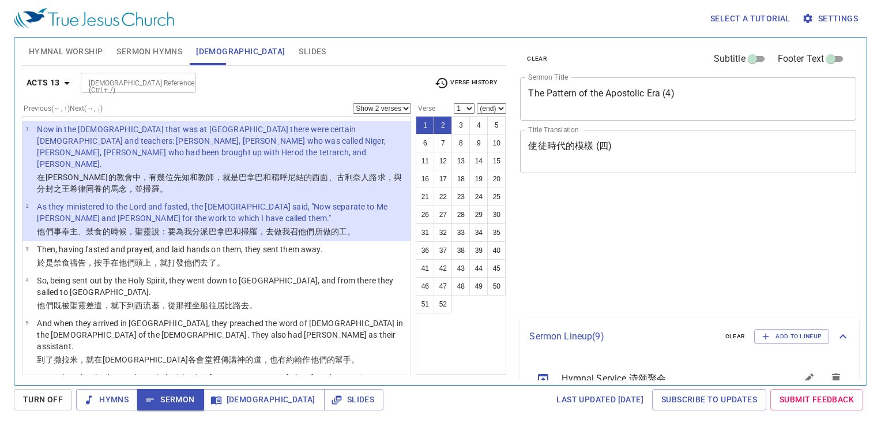
select select "2"
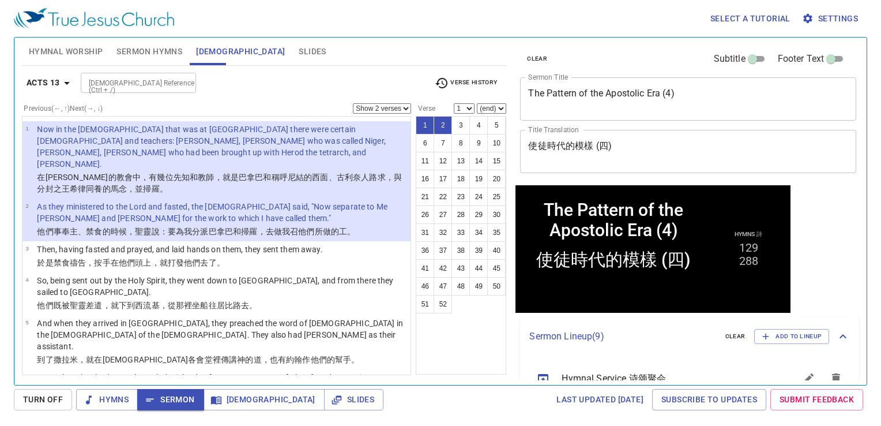
scroll to position [2, 0]
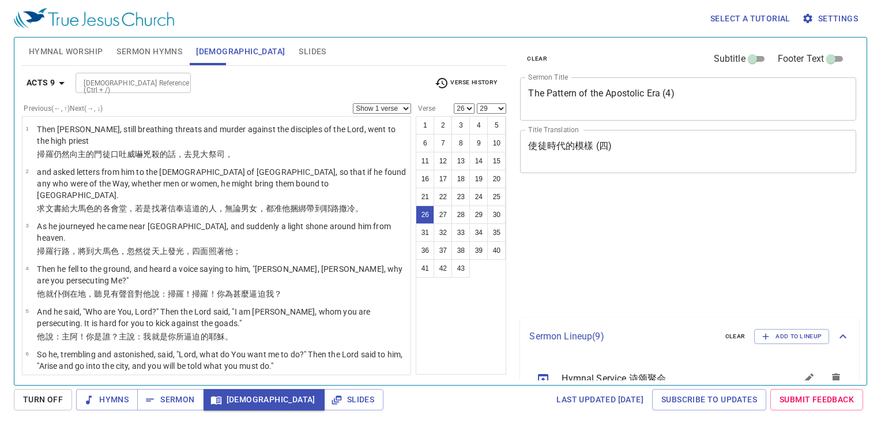
select select "26"
select select "29"
select select "26"
select select "29"
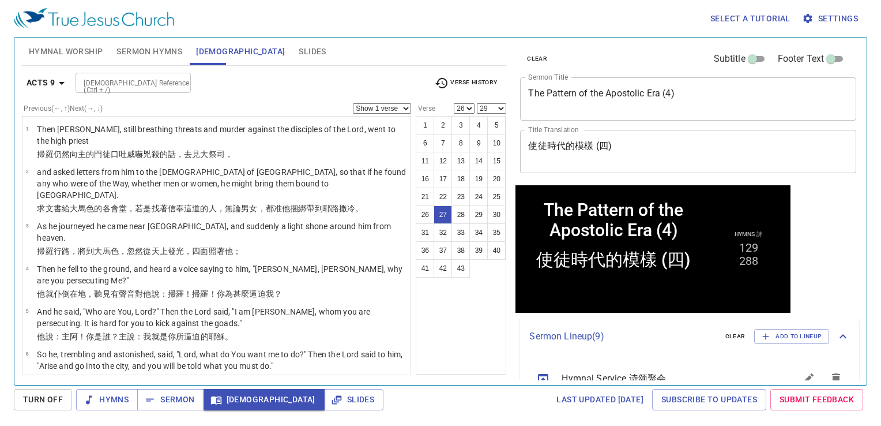
scroll to position [2, 0]
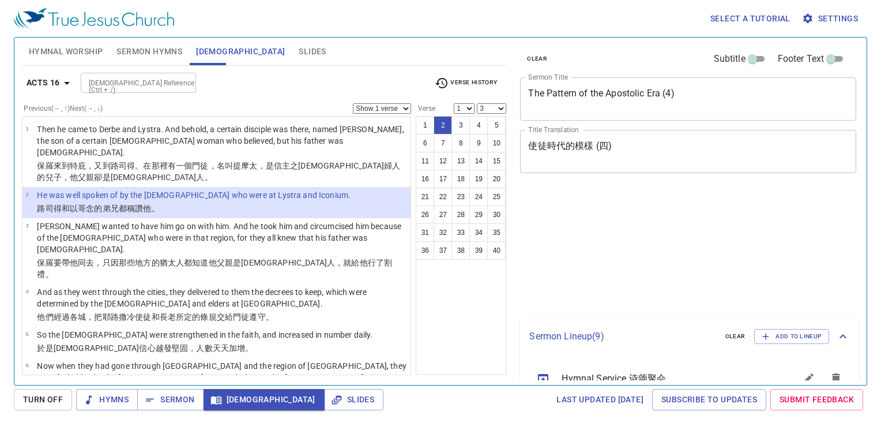
select select "3"
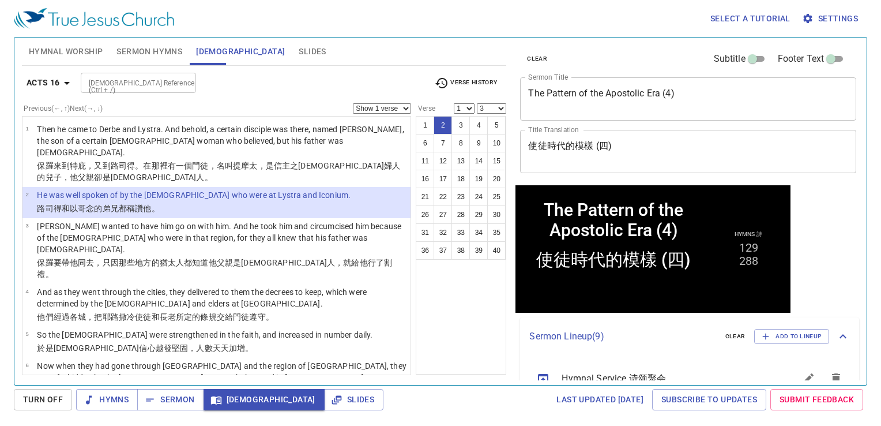
scroll to position [2, 0]
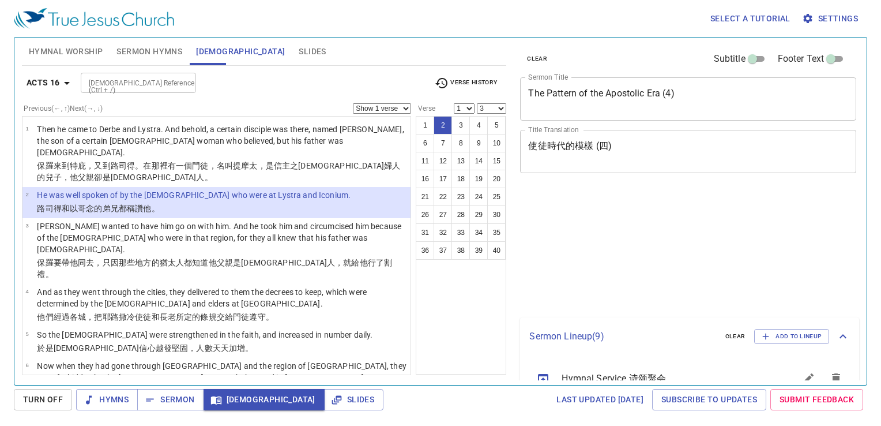
select select "3"
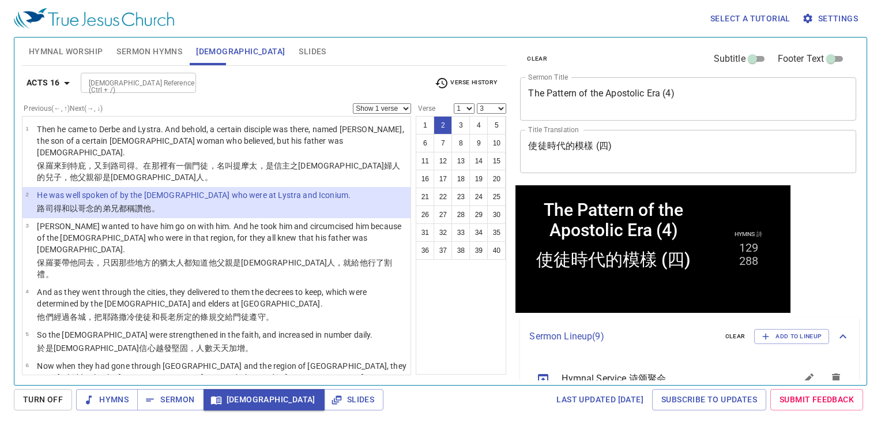
scroll to position [2, 0]
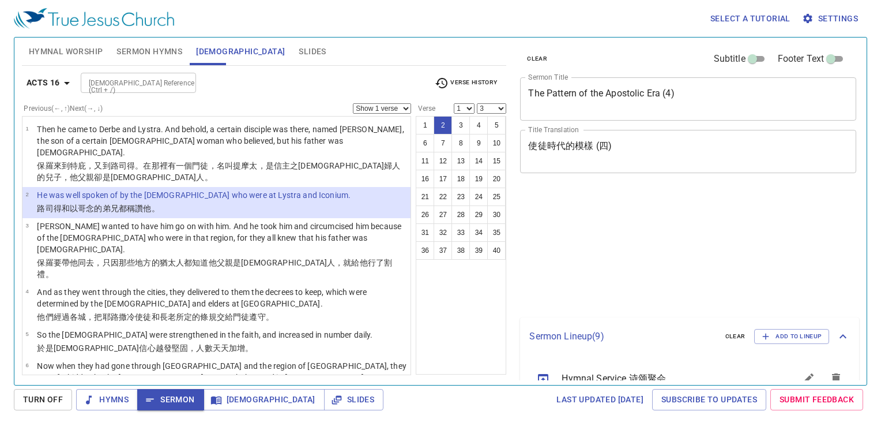
select select "3"
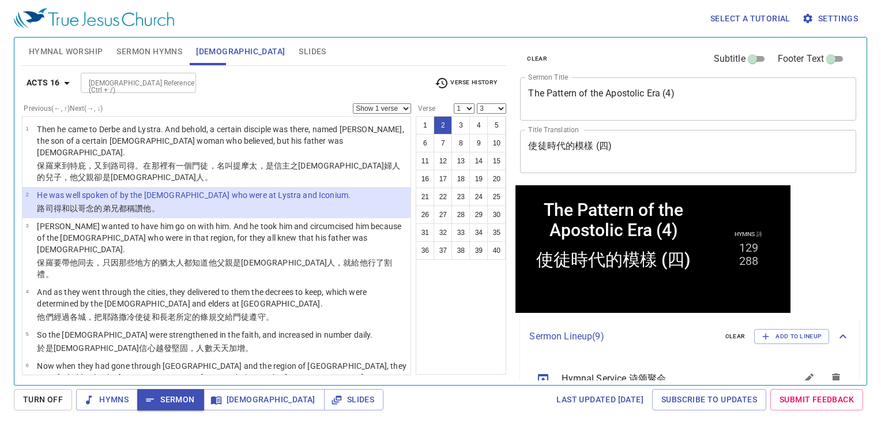
scroll to position [2, 0]
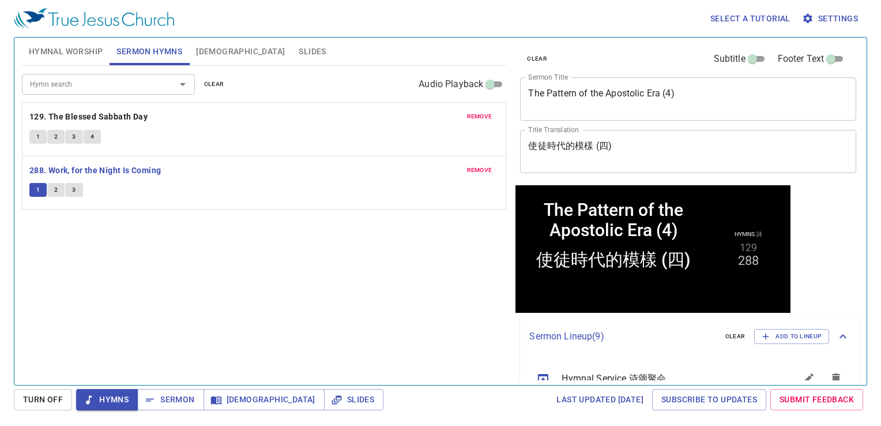
scroll to position [2, 0]
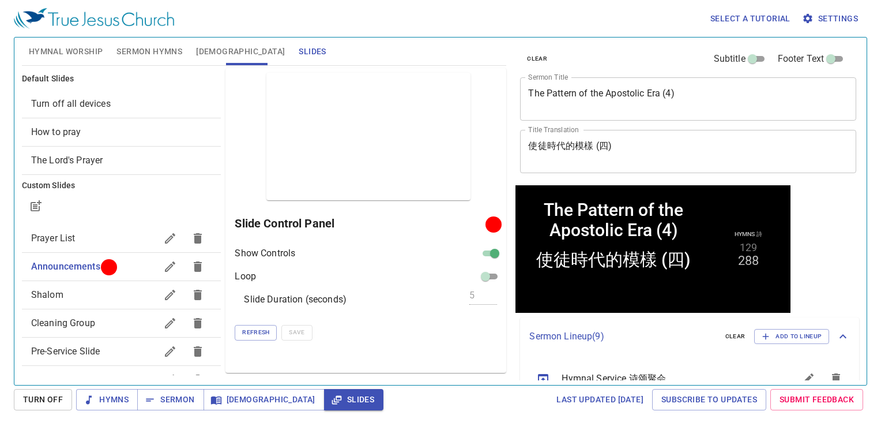
scroll to position [2, 0]
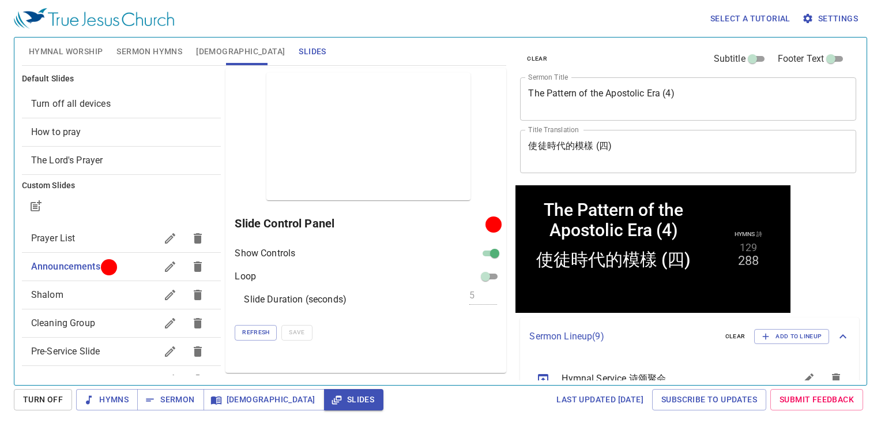
scroll to position [2, 0]
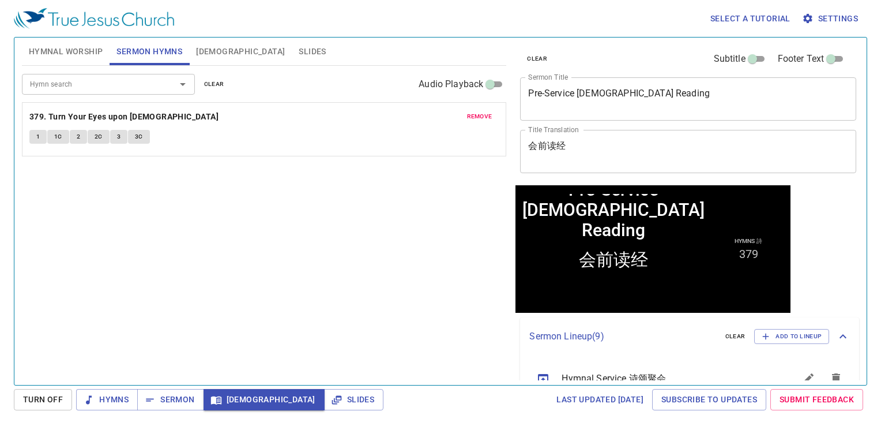
scroll to position [115, 0]
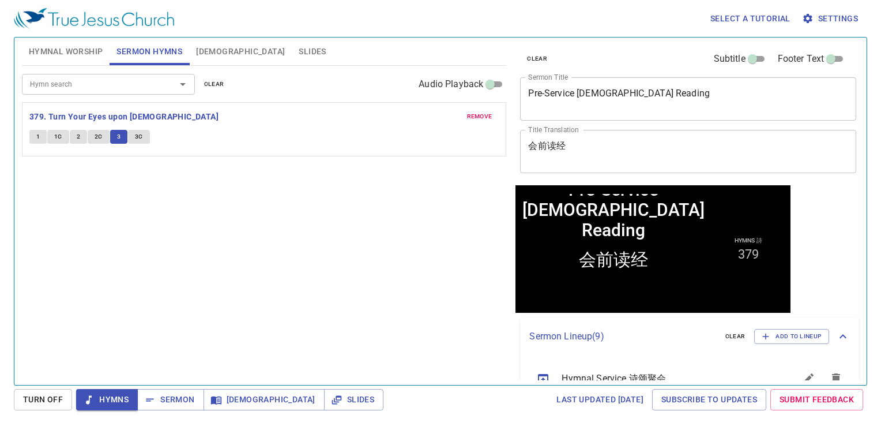
scroll to position [115, 0]
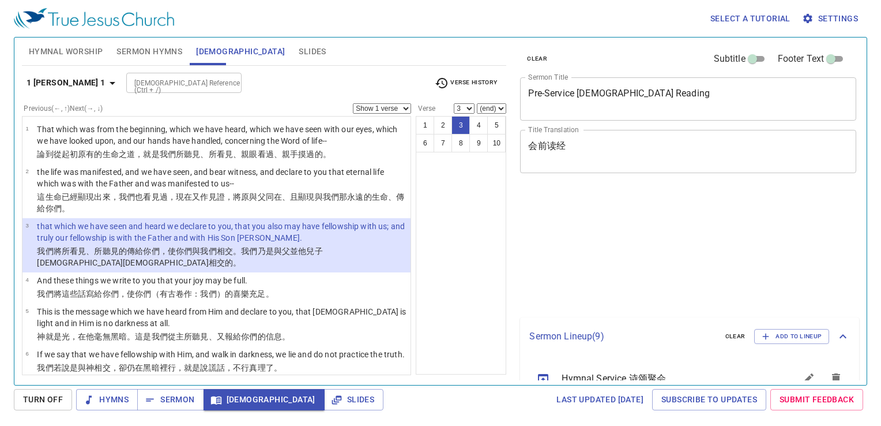
select select "3"
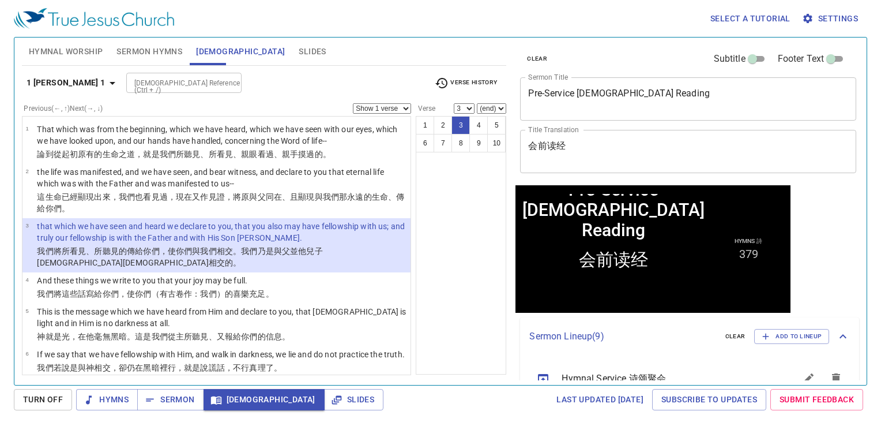
scroll to position [115, 0]
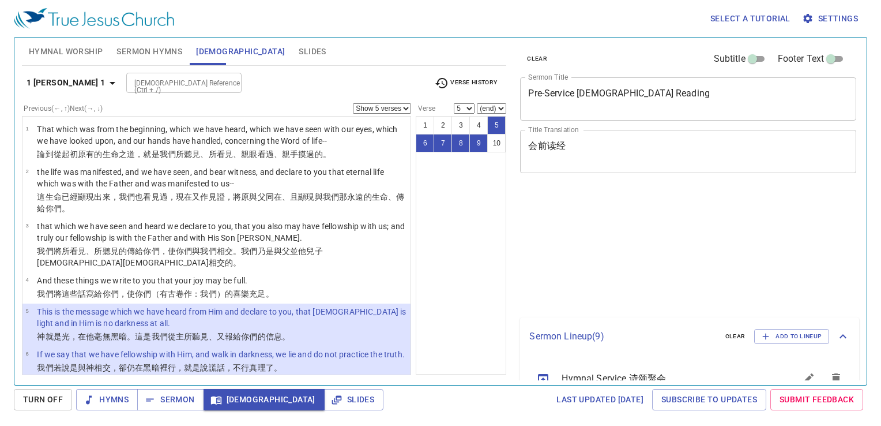
select select "5"
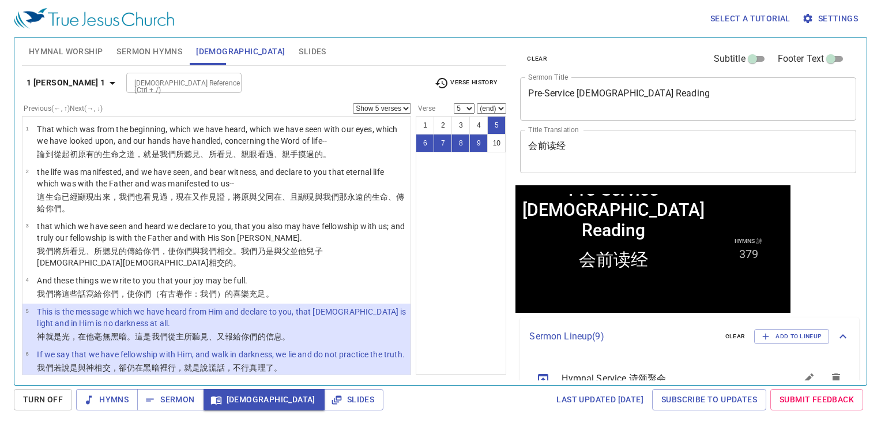
scroll to position [115, 0]
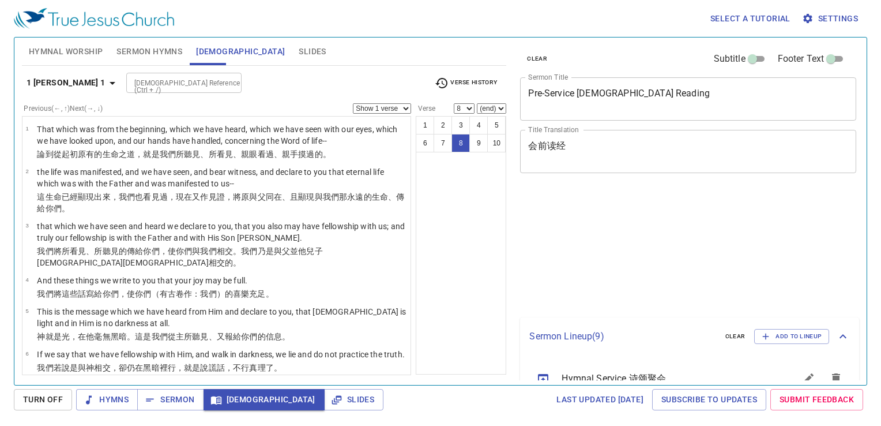
select select "8"
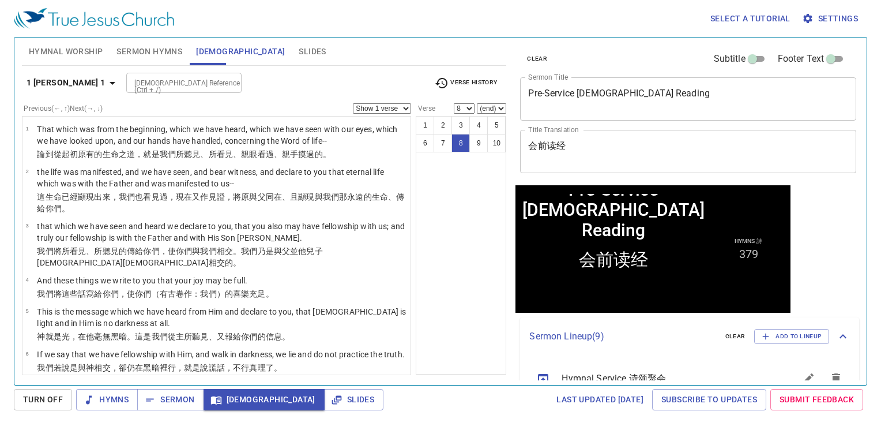
scroll to position [115, 0]
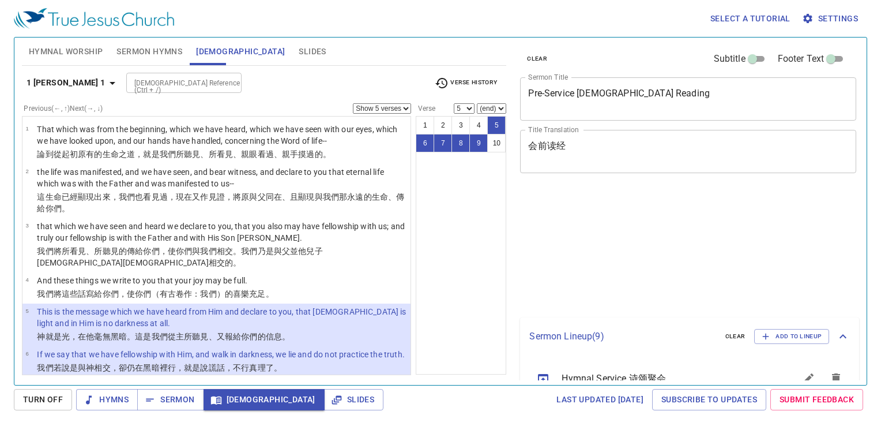
select select "5"
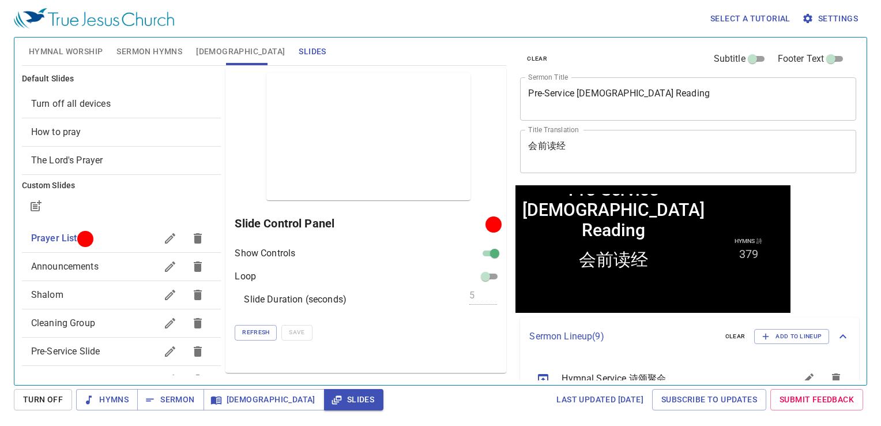
scroll to position [115, 0]
